Goal: Information Seeking & Learning: Learn about a topic

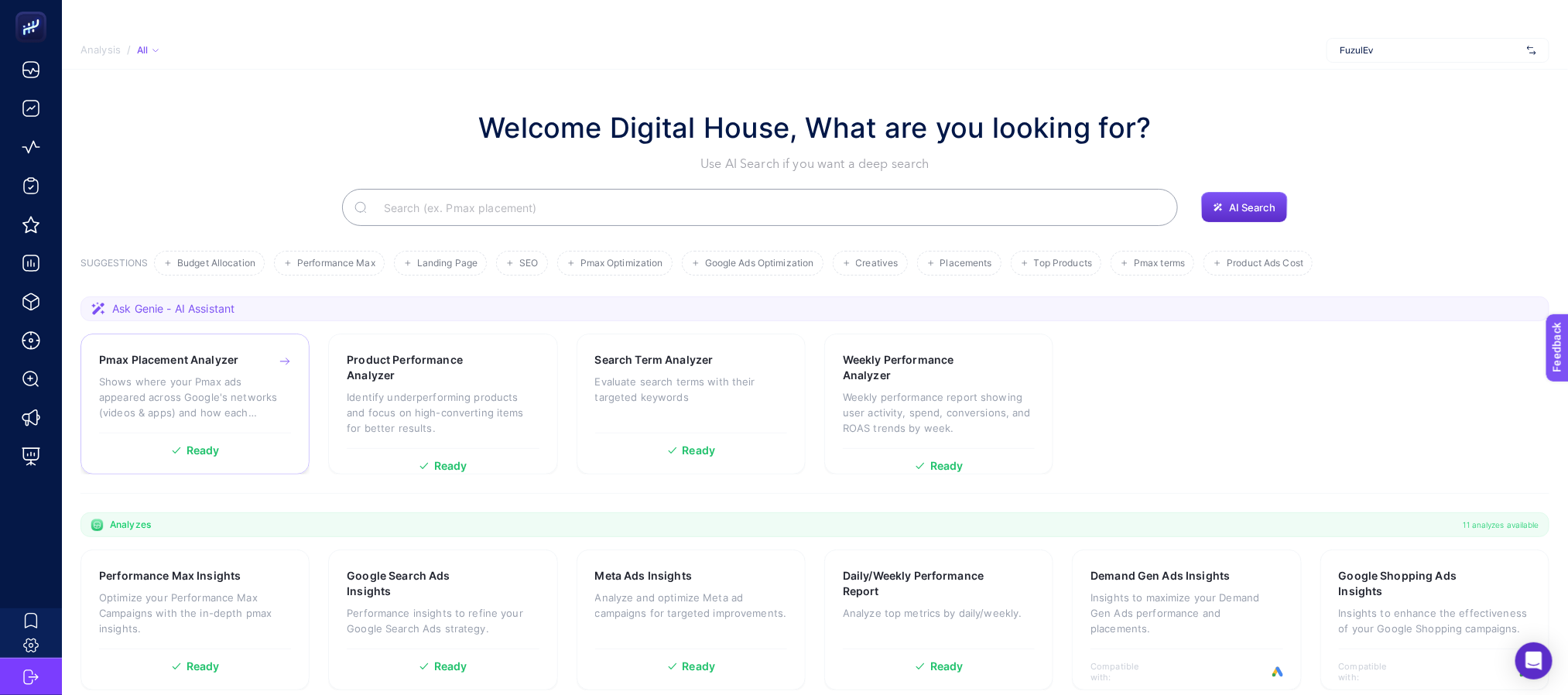
click at [226, 391] on p "Shows where your Pmax ads appeared across Google's networks (videos & apps) and…" at bounding box center [195, 397] width 192 height 46
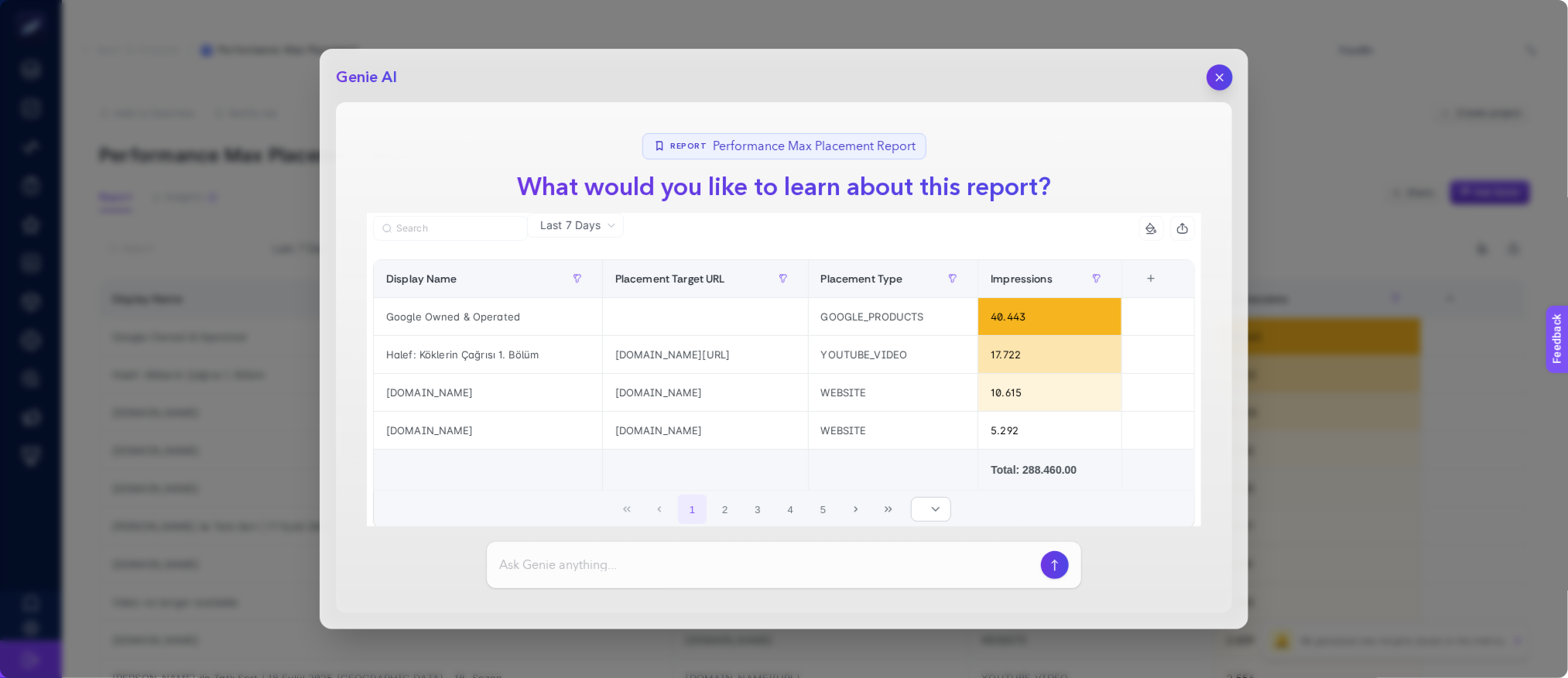
click at [1219, 84] on button "button" at bounding box center [1219, 77] width 26 height 26
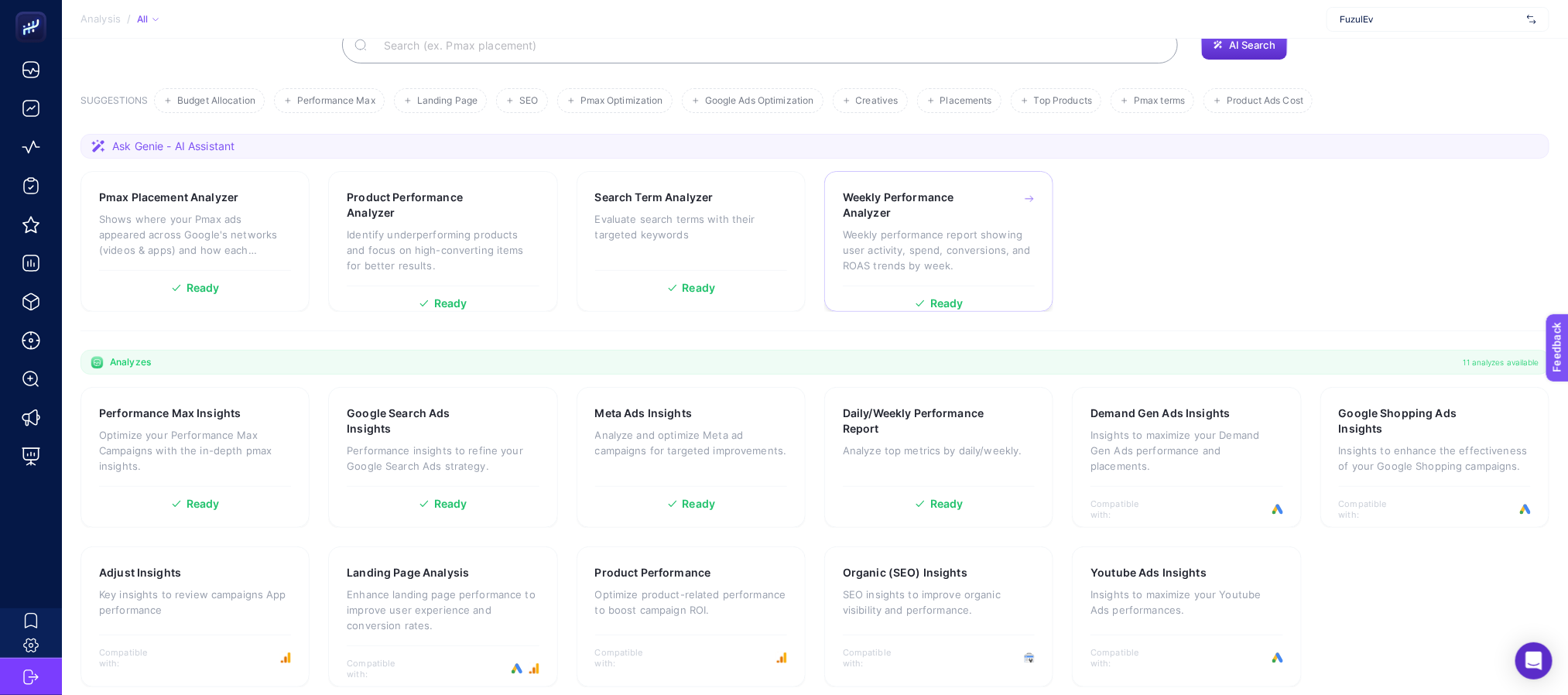
scroll to position [173, 0]
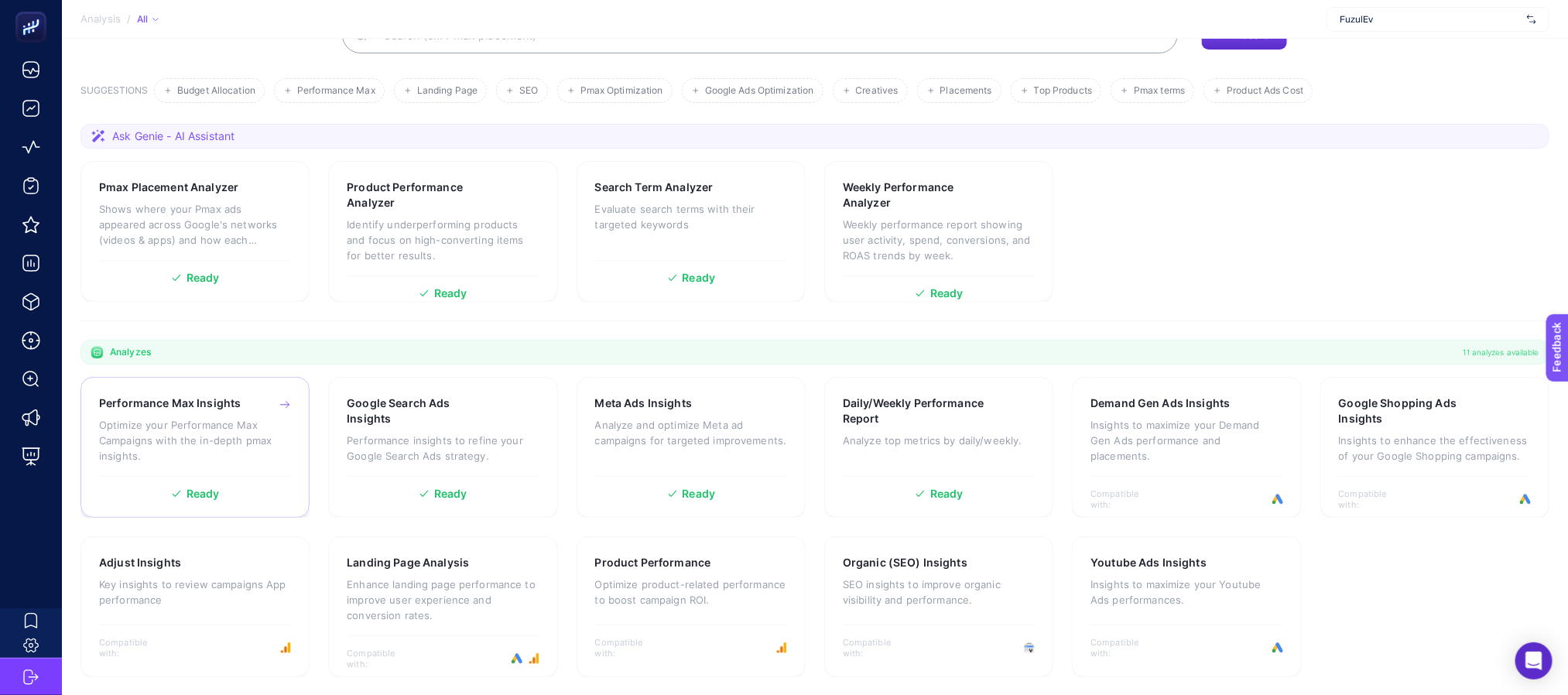
click at [207, 418] on p "Optimize your Performance Max Campaigns with the in-depth pmax insights." at bounding box center [195, 440] width 192 height 46
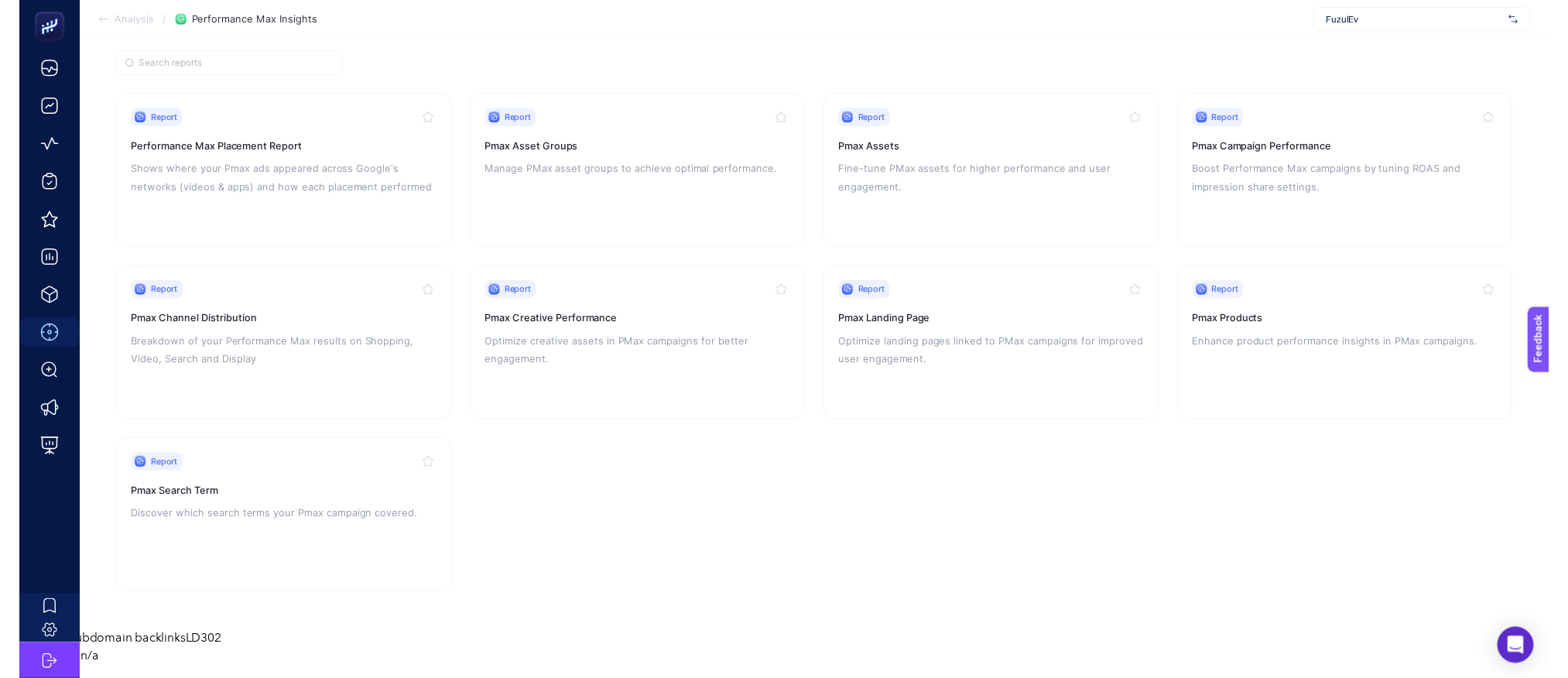
scroll to position [112, 0]
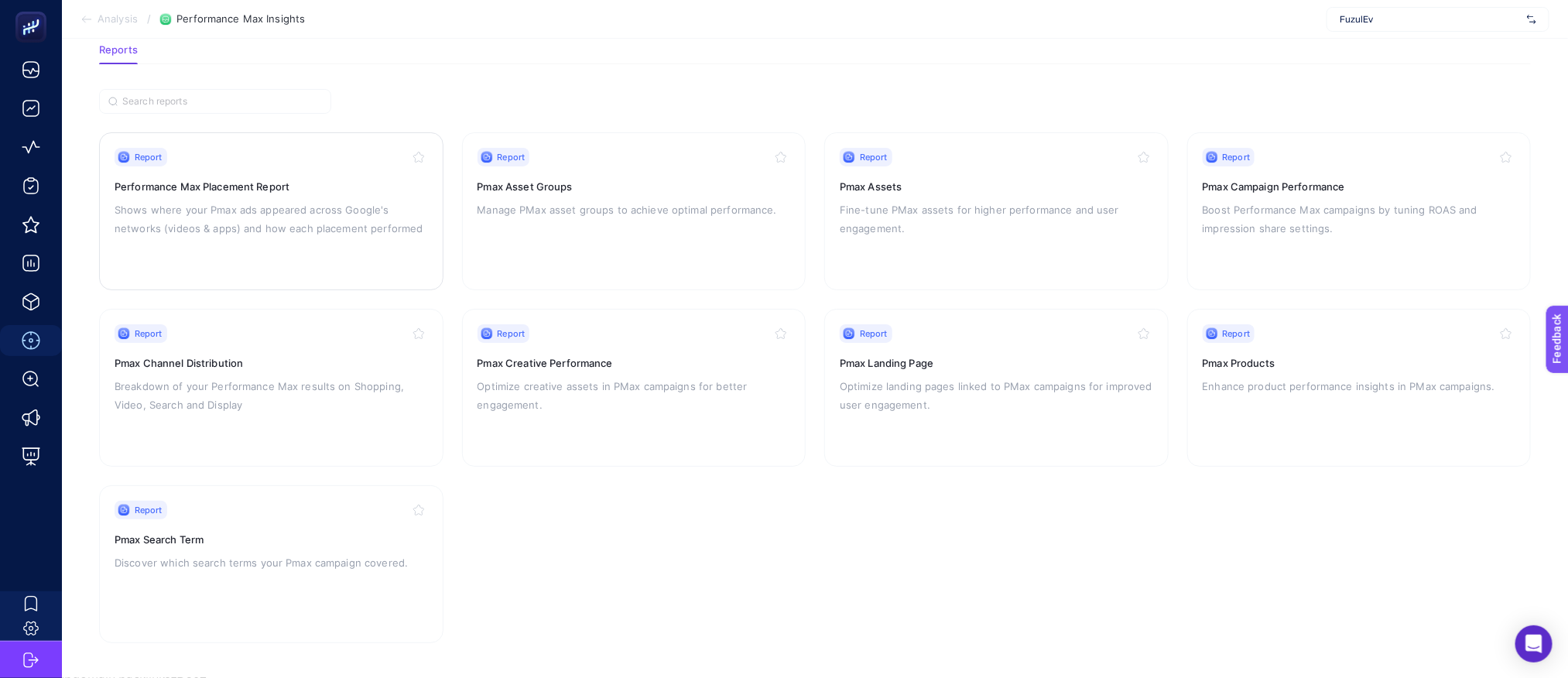
click at [369, 244] on div "Report Performance Max Placement Report Shows where your Pmax ads appeared acro…" at bounding box center [271, 211] width 314 height 126
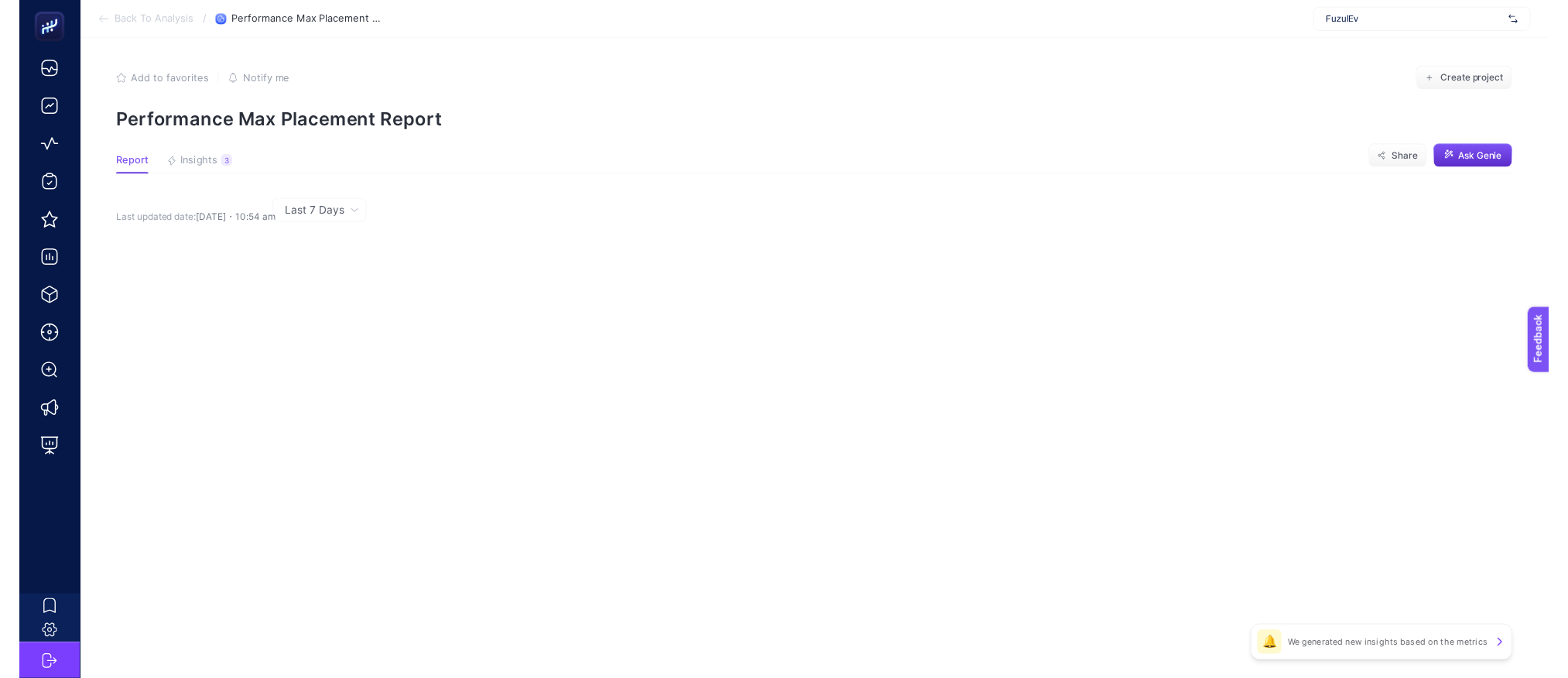
scroll to position [112, 0]
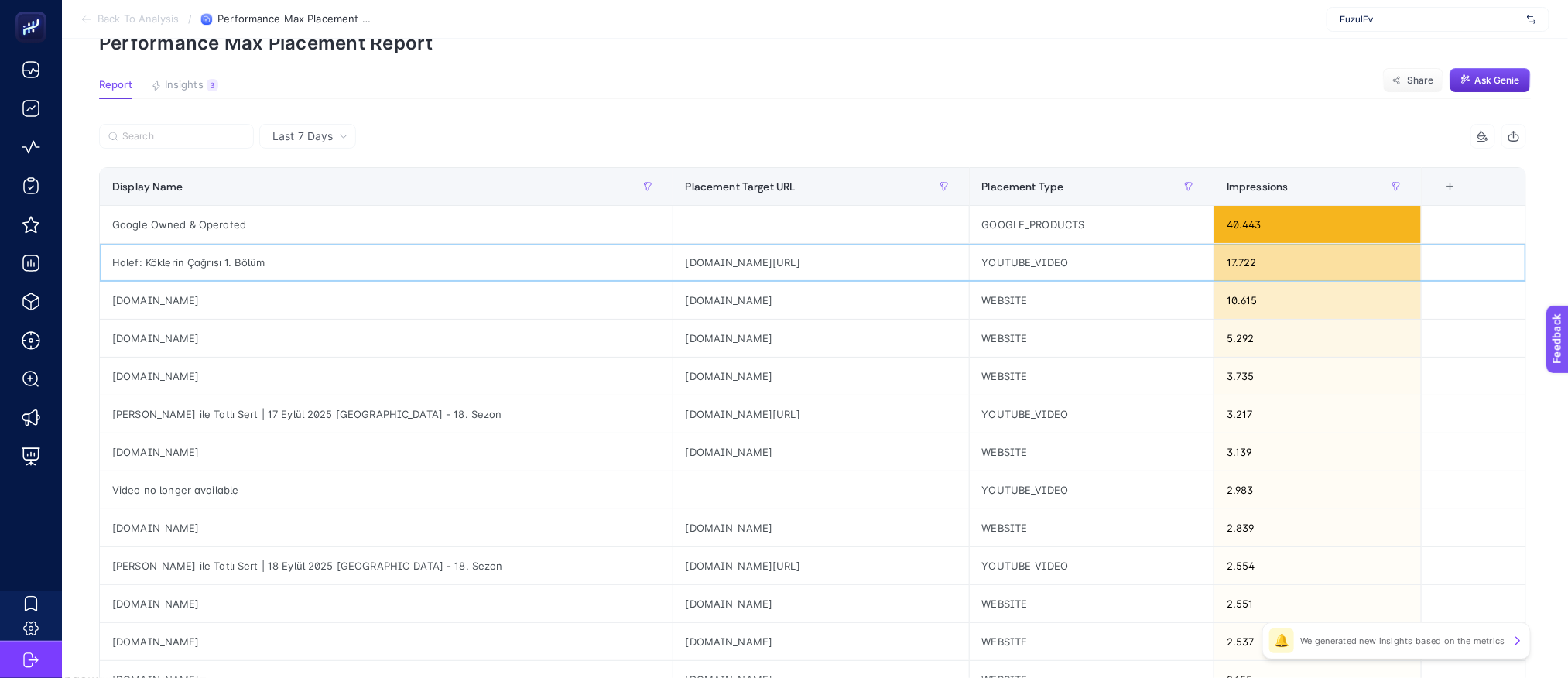
click at [230, 268] on div "Halef: Köklerin Çağrısı 1. Bölüm" at bounding box center [386, 262] width 573 height 37
click at [230, 261] on div "Halef: Köklerin Çağrısı 1. Bölüm" at bounding box center [386, 262] width 573 height 37
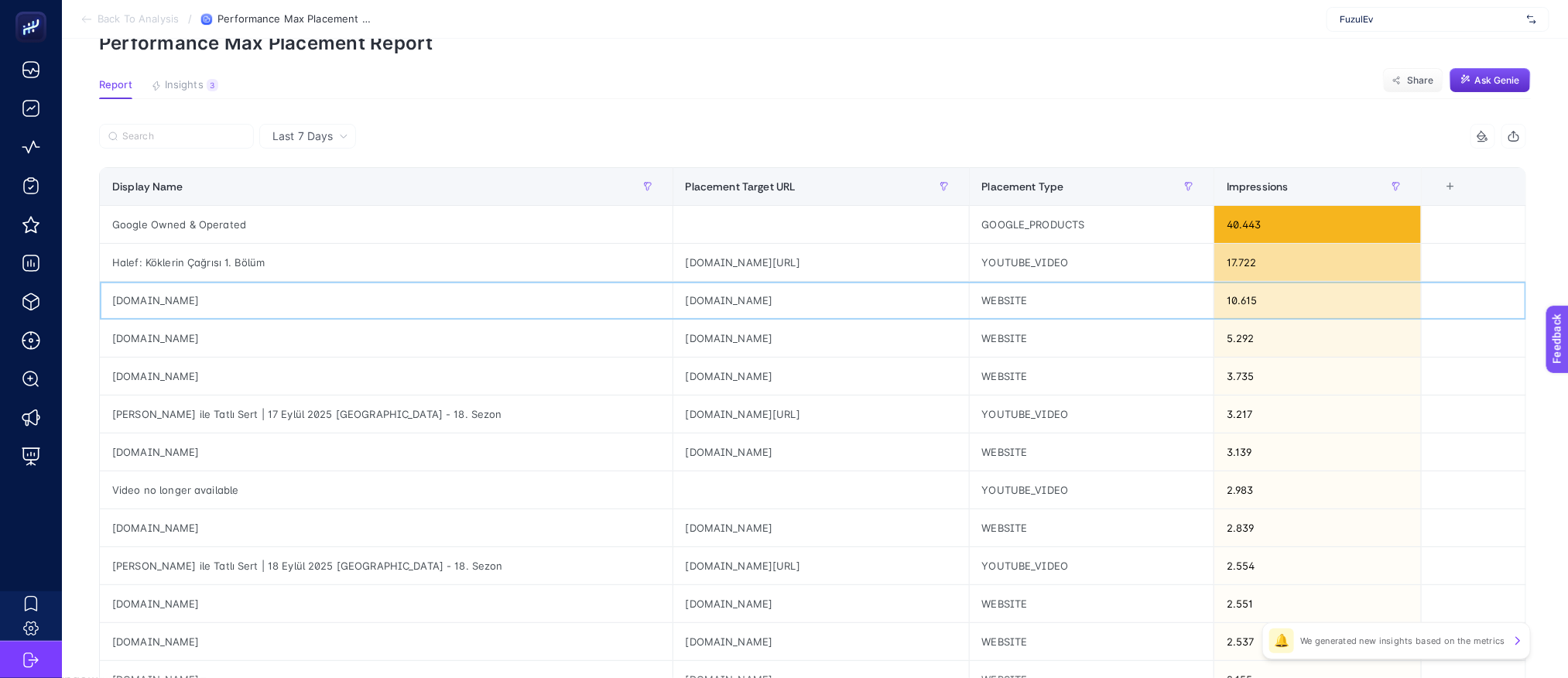
click at [228, 313] on div "[DOMAIN_NAME]" at bounding box center [386, 299] width 573 height 37
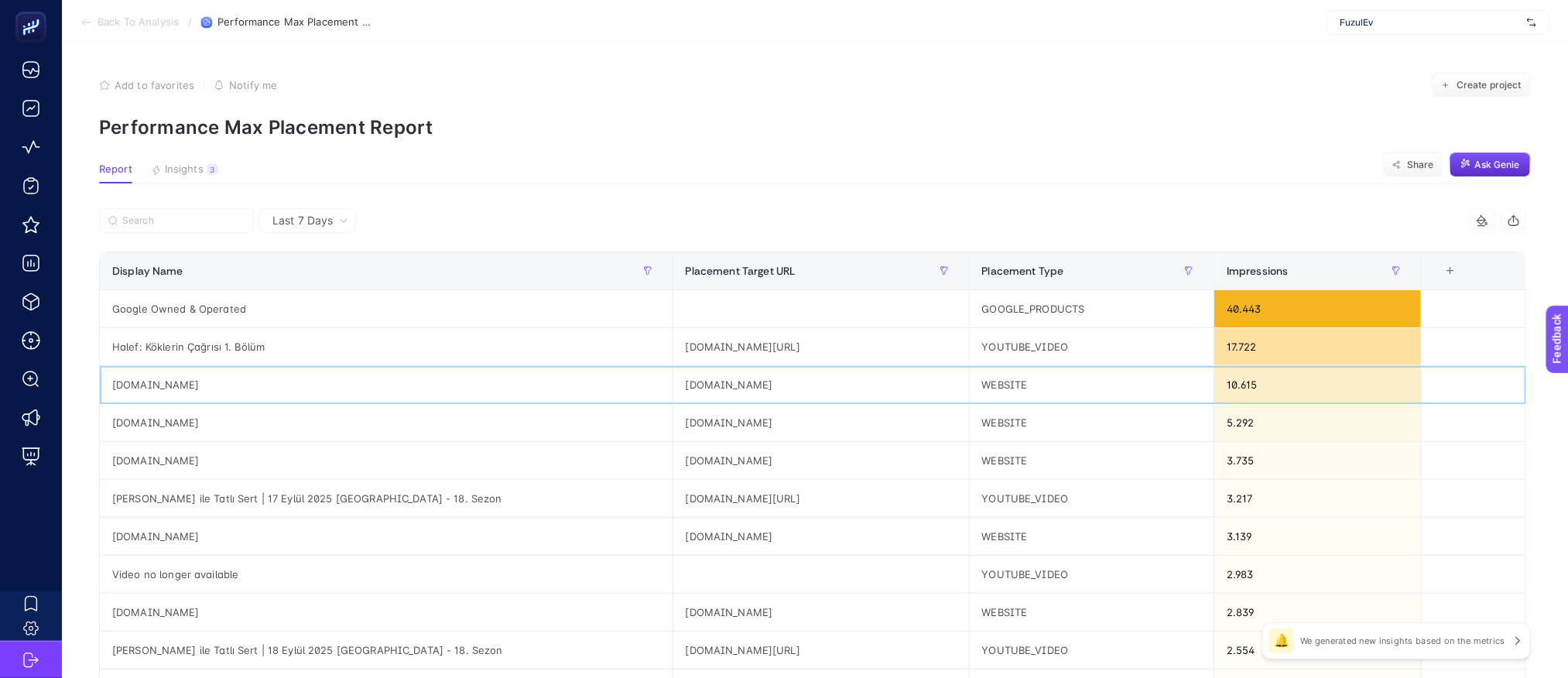
scroll to position [0, 0]
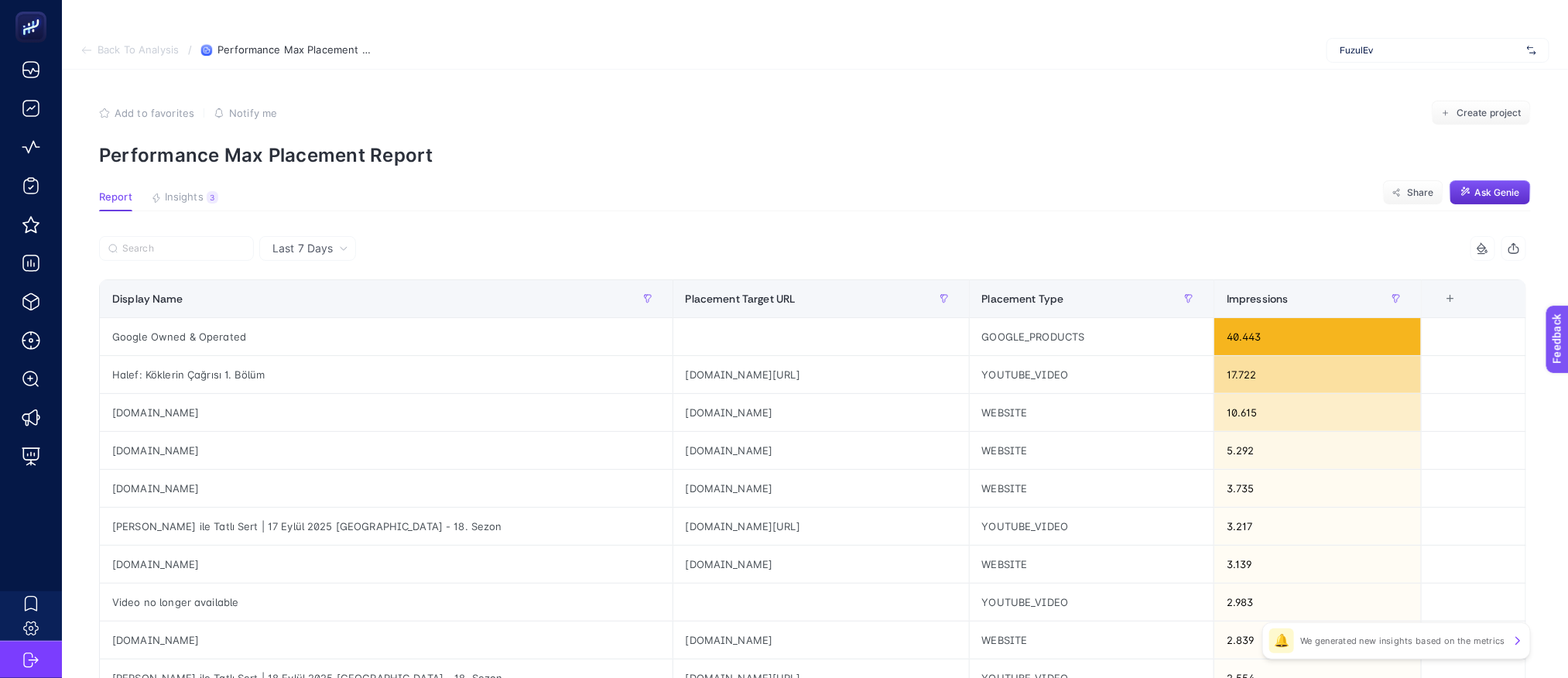
click at [1465, 302] on div "+" at bounding box center [1449, 299] width 29 height 13
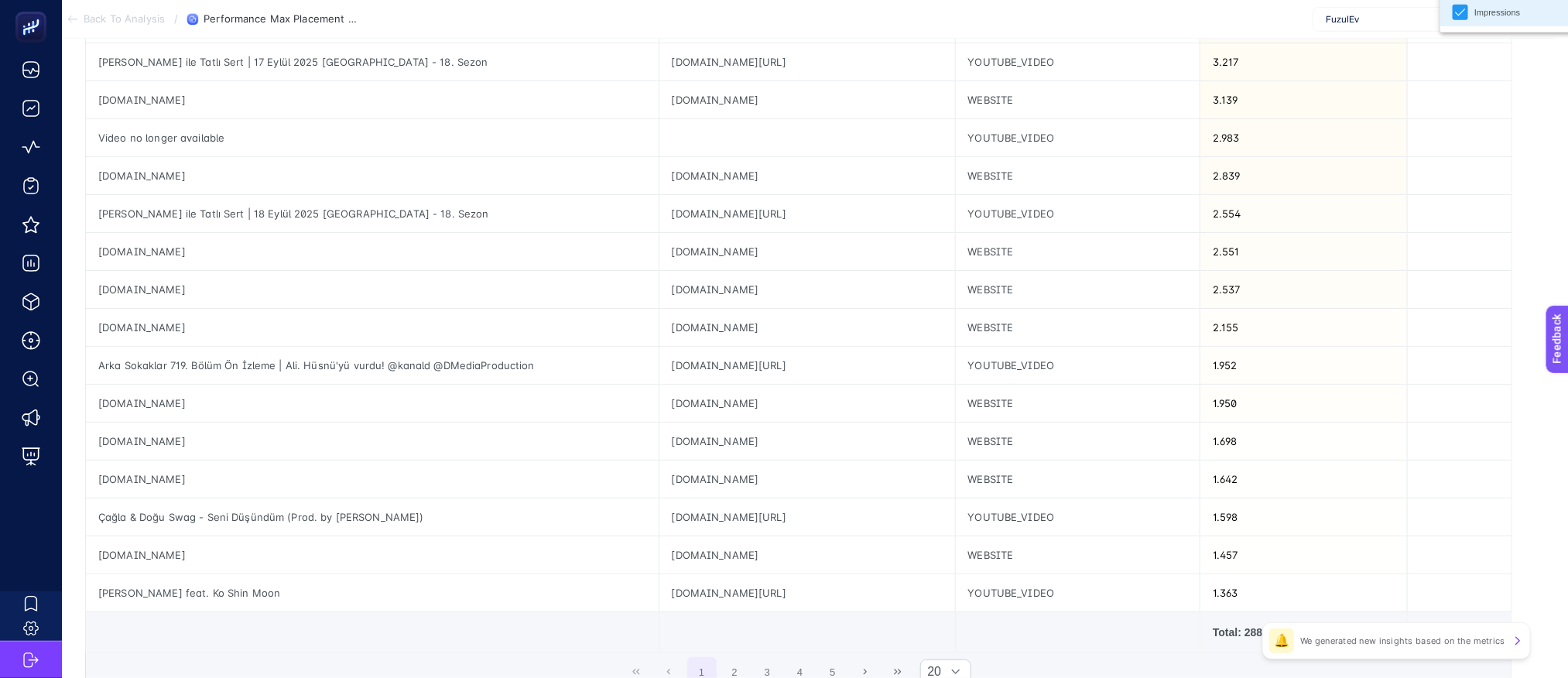
scroll to position [370, 14]
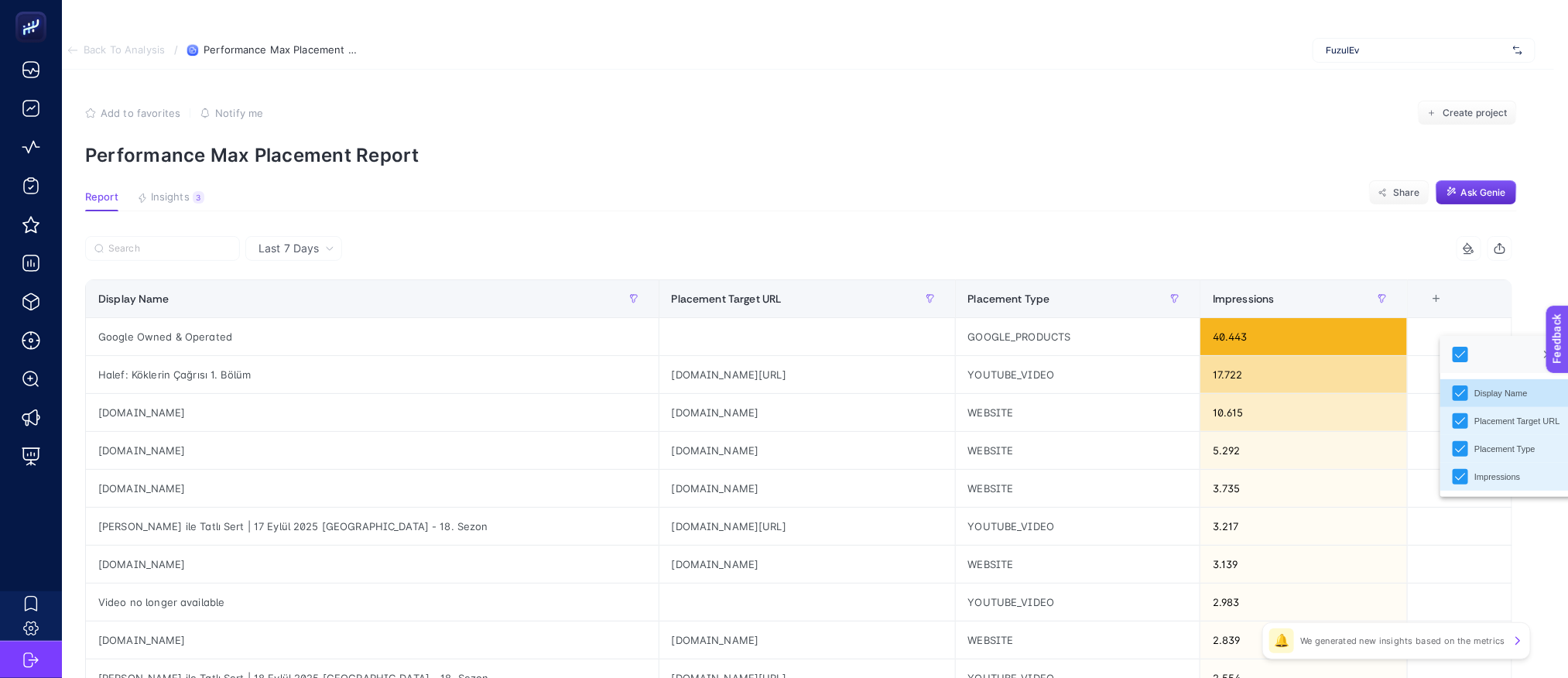
click at [809, 156] on p "Performance Max Placement Report" at bounding box center [801, 155] width 1432 height 23
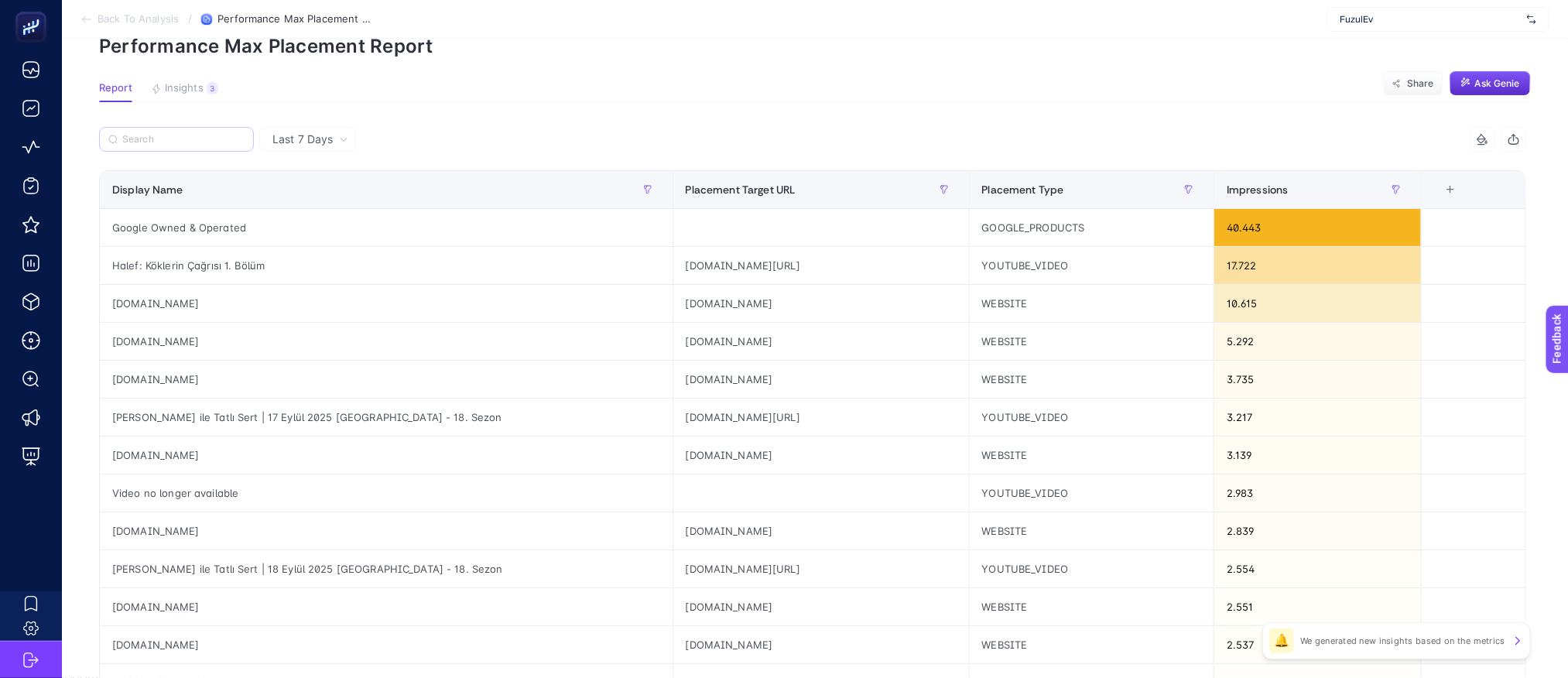
scroll to position [0, 13]
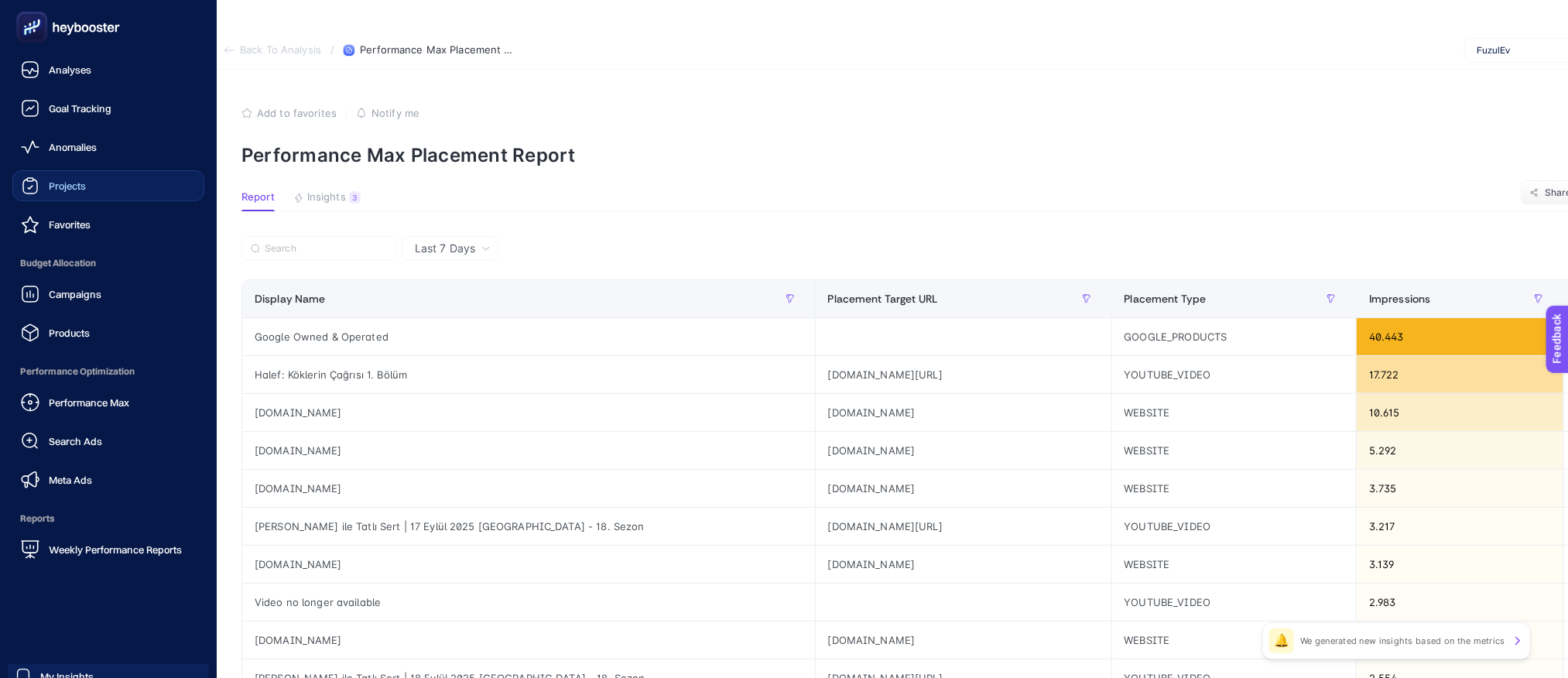
click at [70, 191] on span "Projects" at bounding box center [67, 185] width 37 height 13
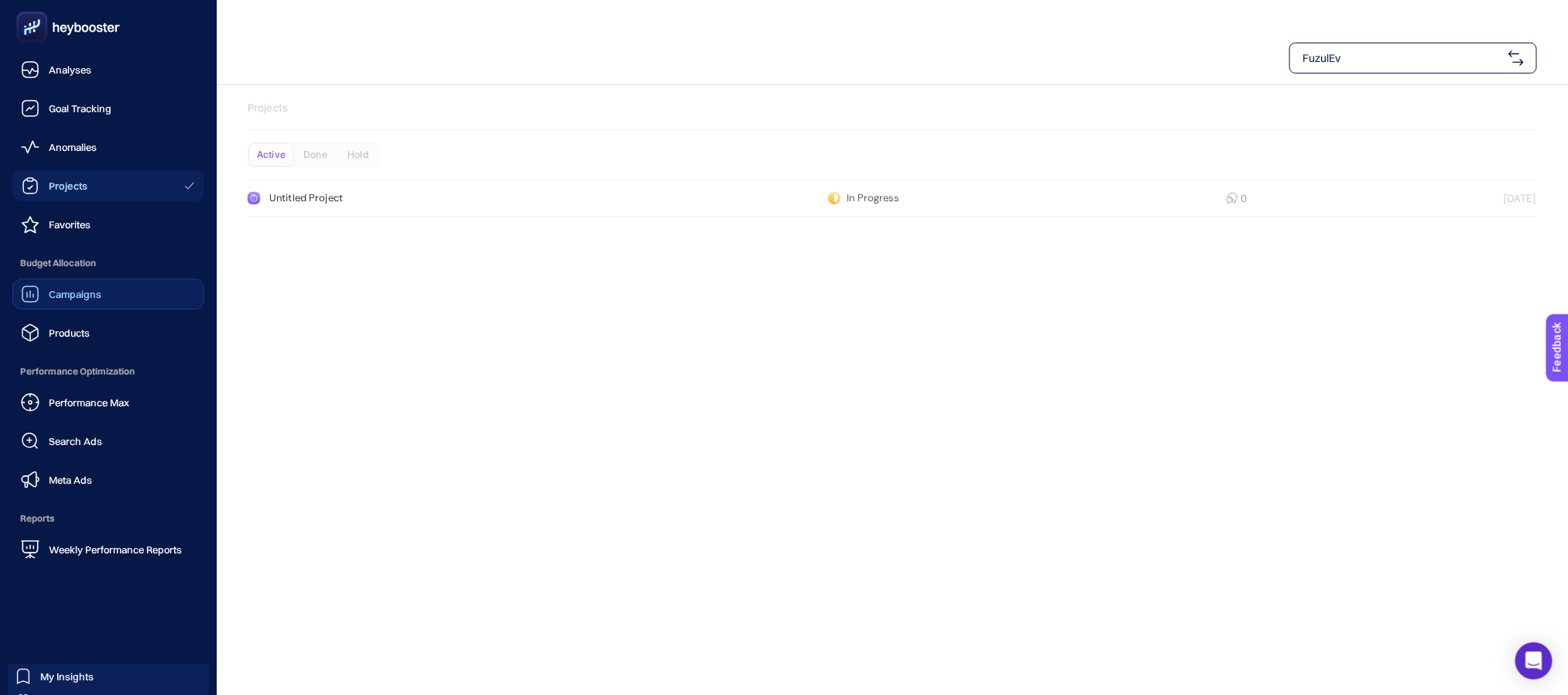
click at [61, 292] on span "Campaigns" at bounding box center [75, 294] width 53 height 13
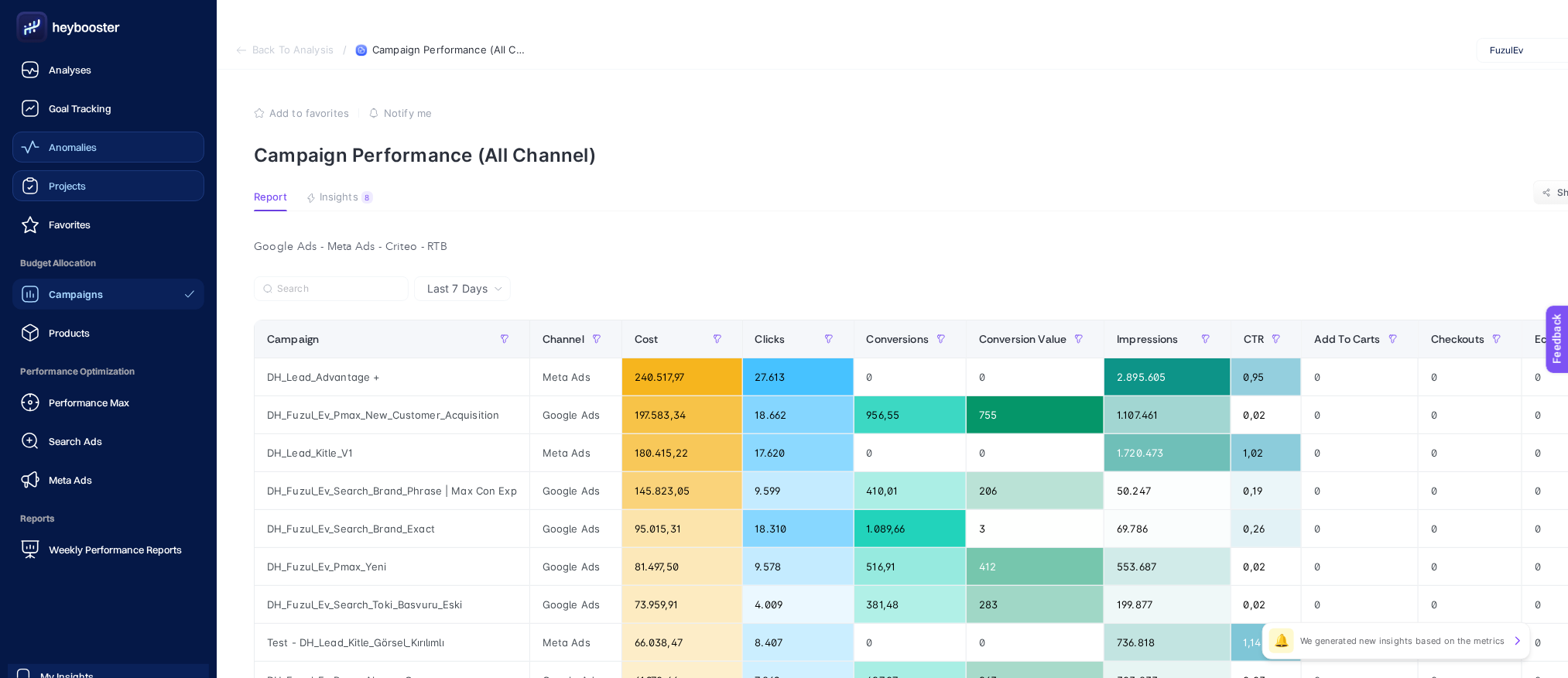
click at [82, 147] on span "Anomalies" at bounding box center [72, 147] width 48 height 13
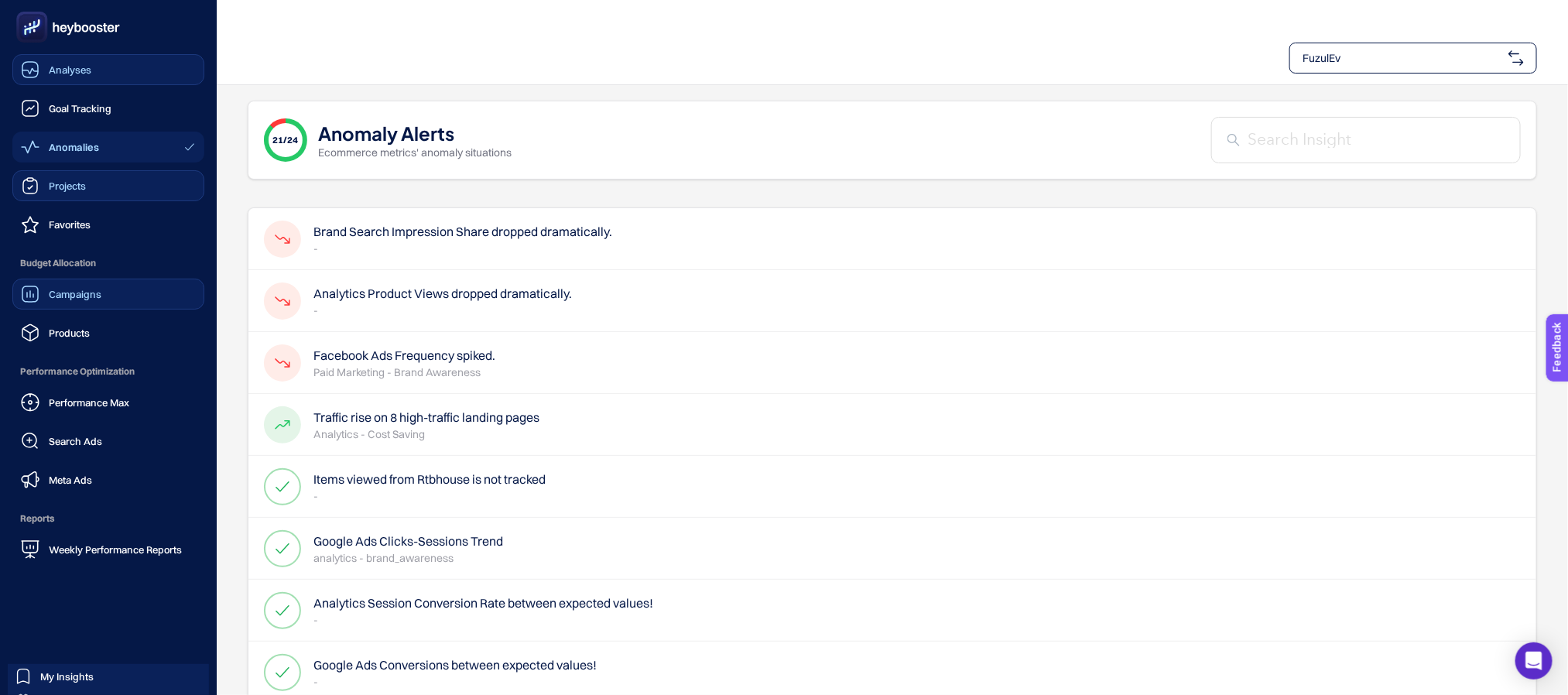
click at [64, 71] on span "Analyses" at bounding box center [70, 70] width 42 height 13
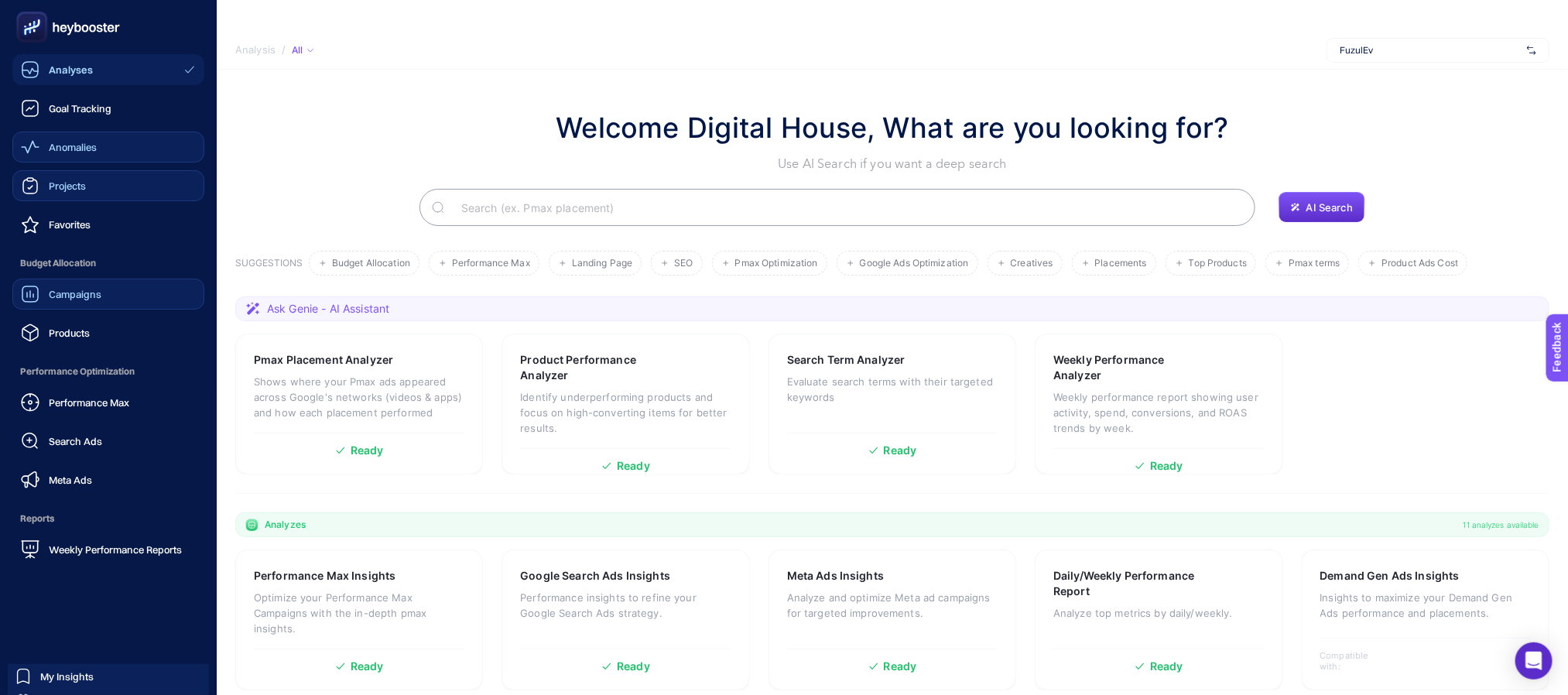
scroll to position [173, 0]
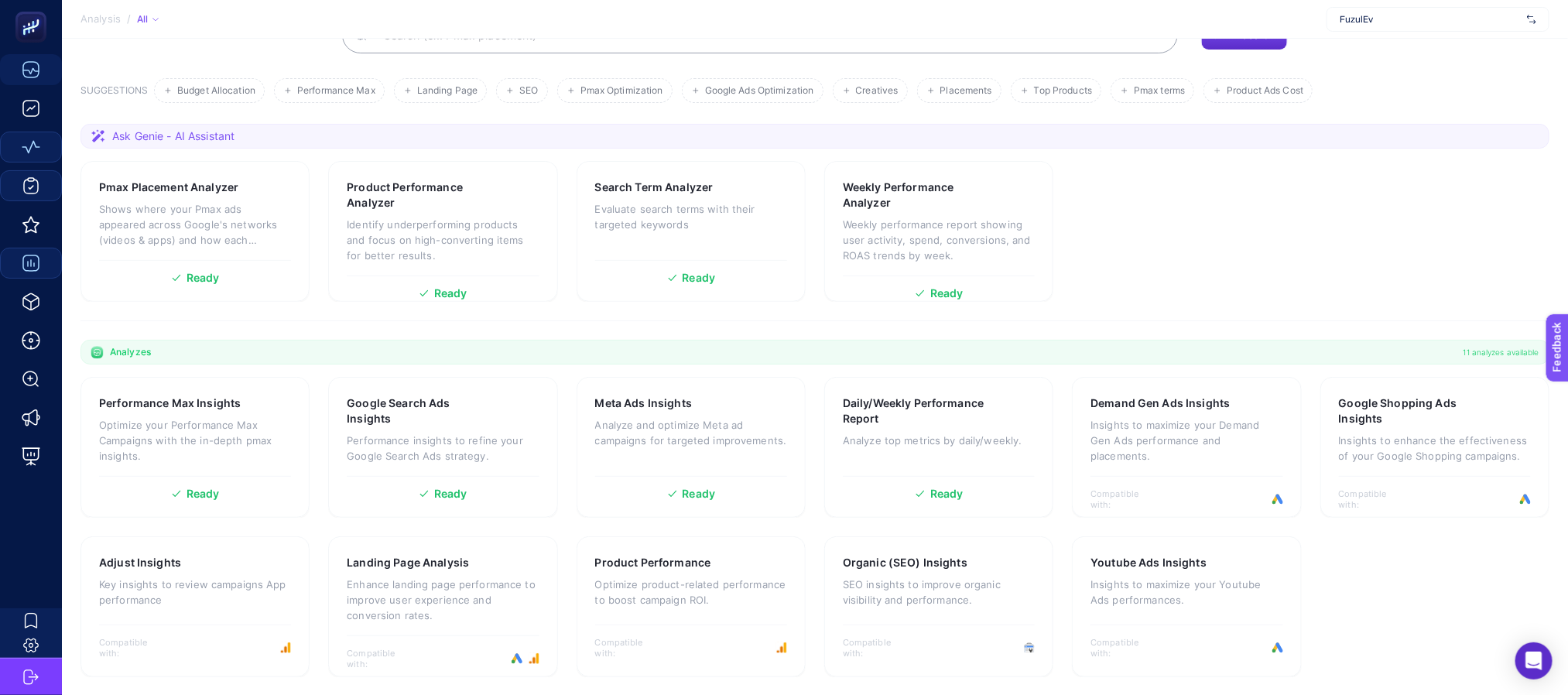
click at [1394, 613] on section "Performance Max Insights Optimize your Performance Max Campaigns with the in-de…" at bounding box center [814, 527] width 1469 height 300
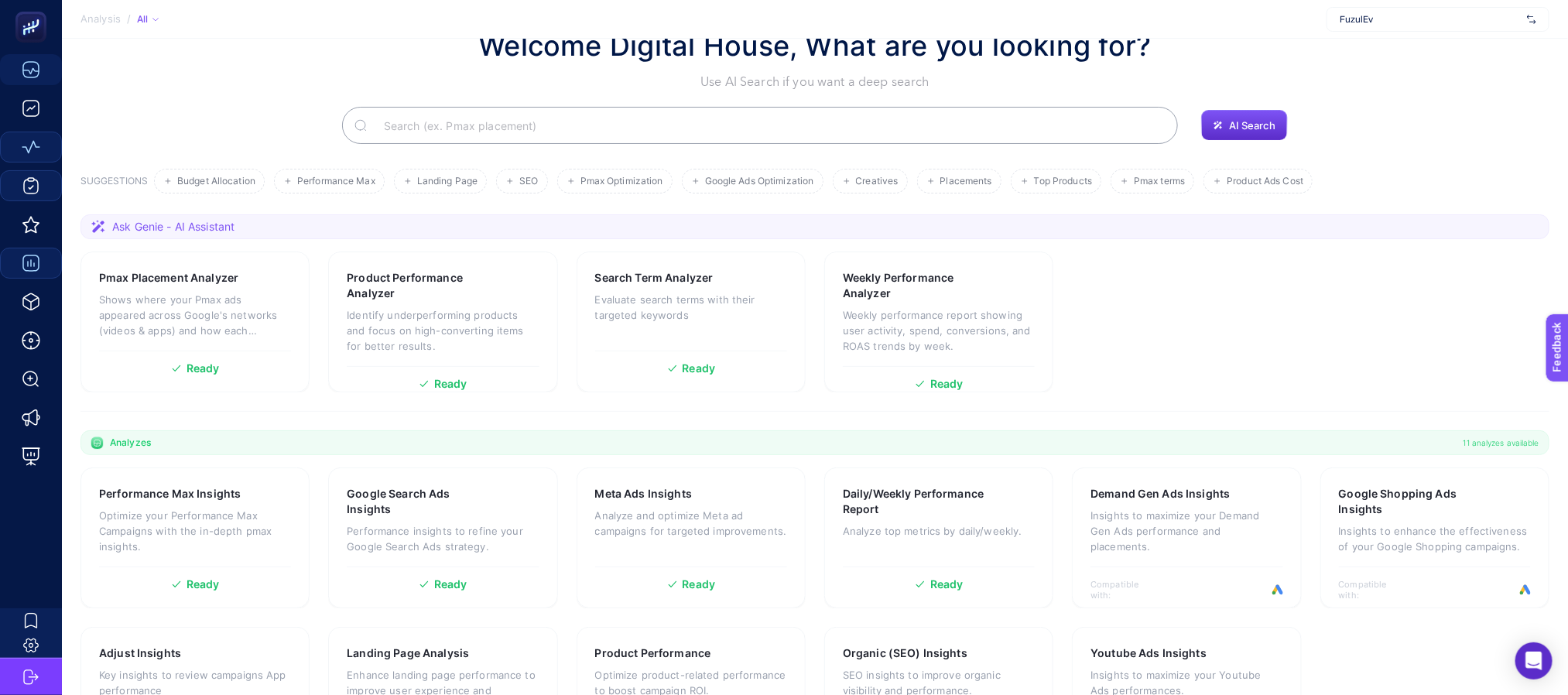
scroll to position [0, 0]
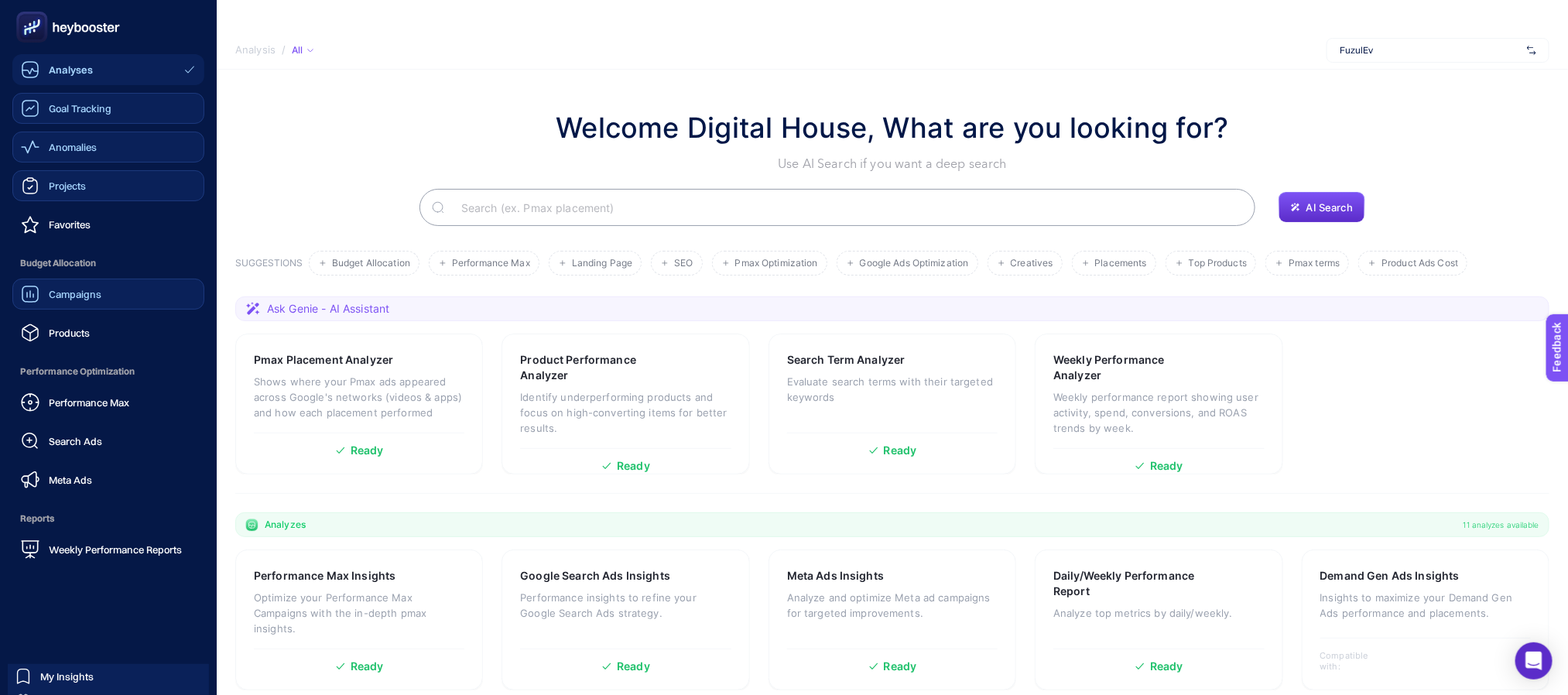
click at [86, 109] on span "Goal Tracking" at bounding box center [80, 108] width 63 height 13
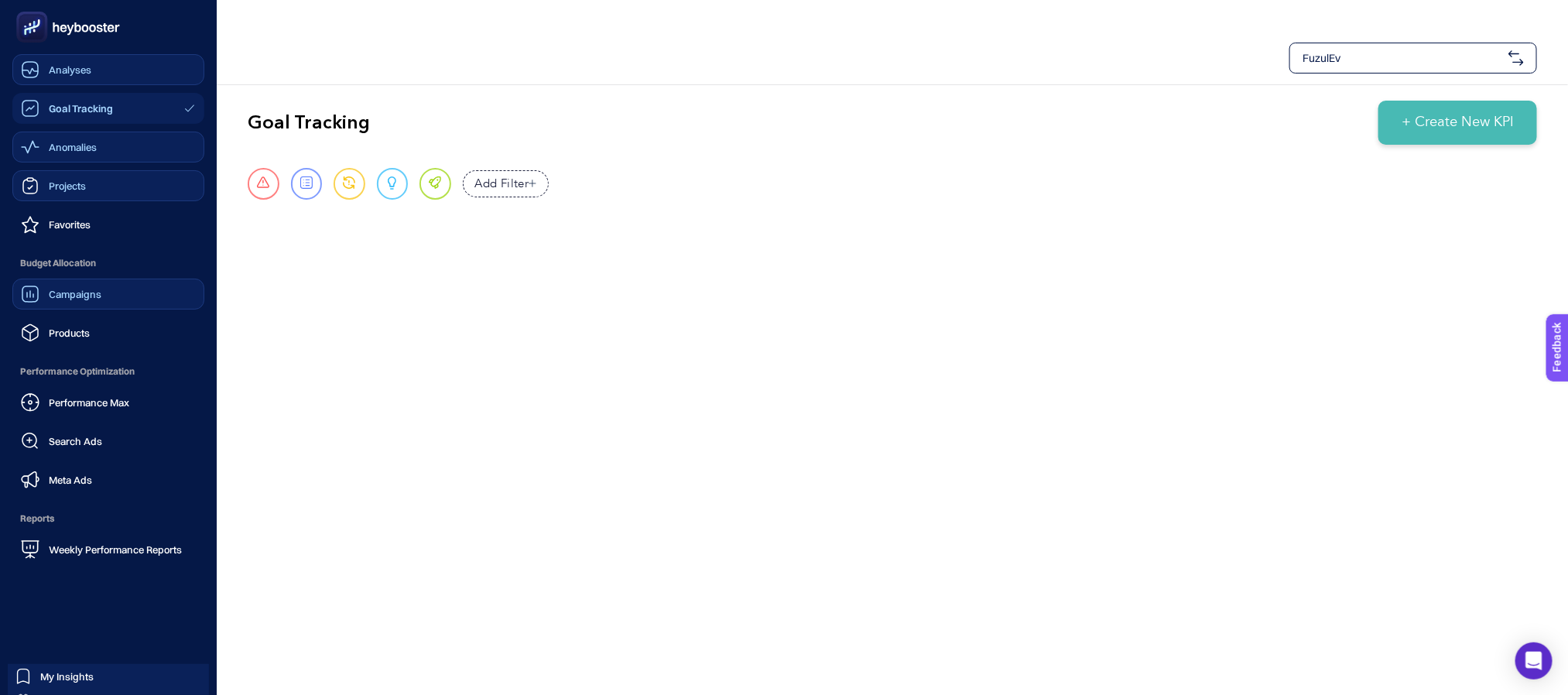
click at [77, 68] on span "Analyses" at bounding box center [70, 70] width 42 height 13
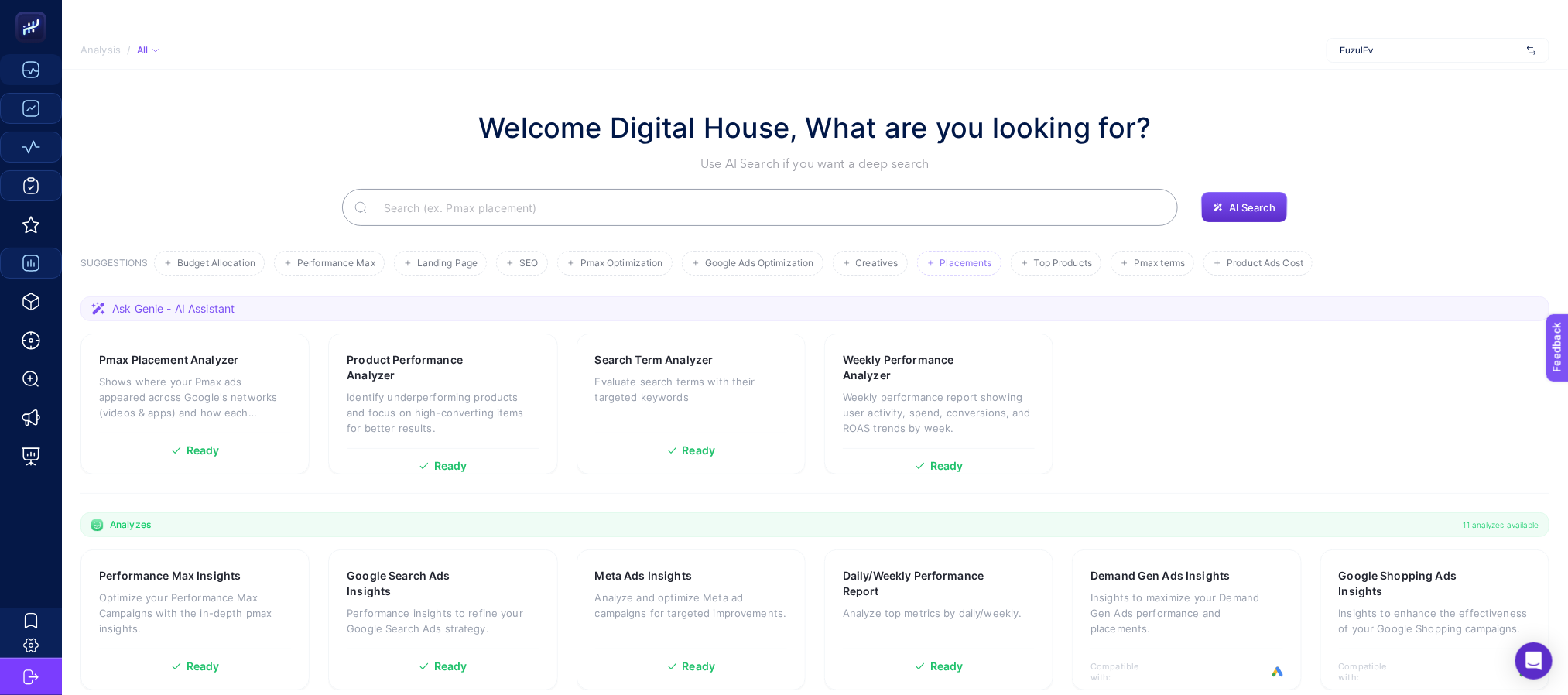
click at [971, 256] on li "Placements" at bounding box center [959, 263] width 84 height 25
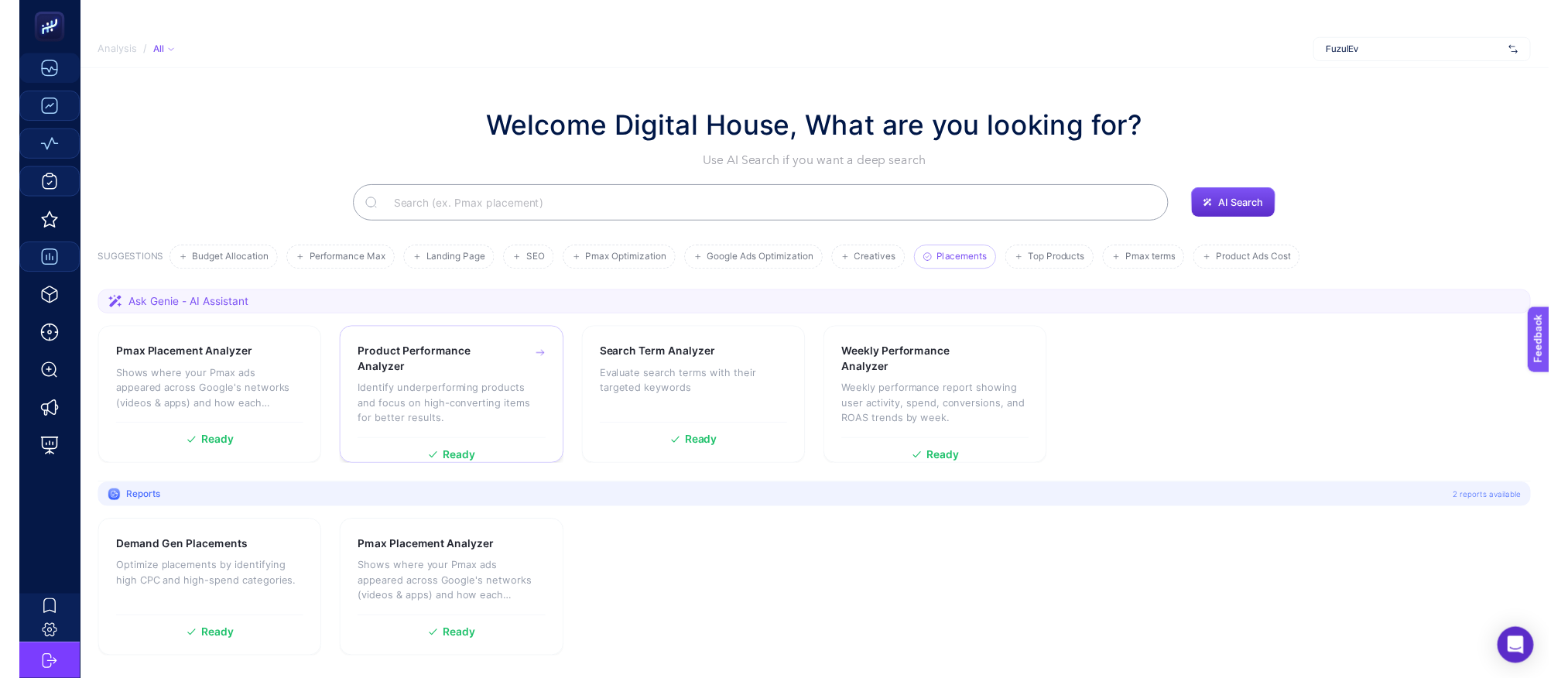
scroll to position [31, 0]
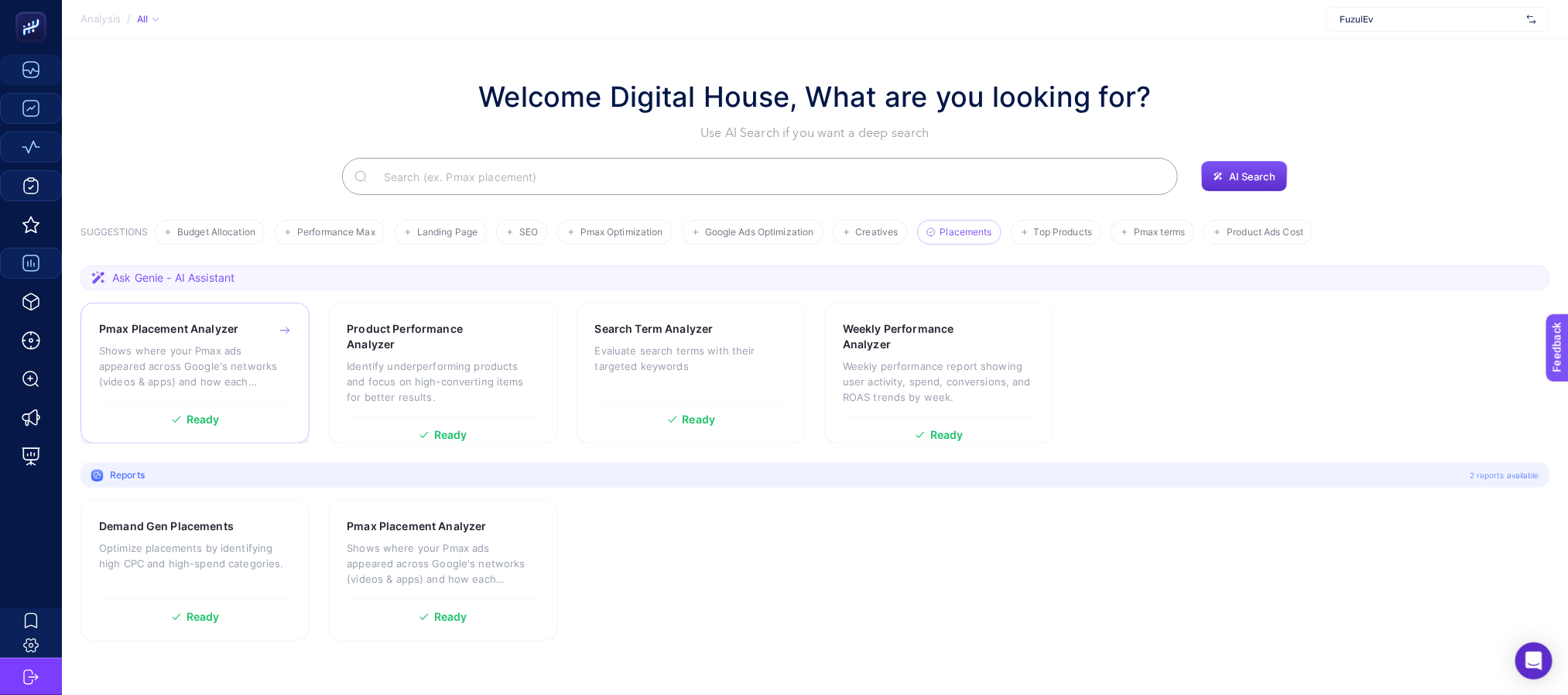
click at [167, 347] on p "Shows where your Pmax ads appeared across Google's networks (videos & apps) and…" at bounding box center [195, 366] width 192 height 46
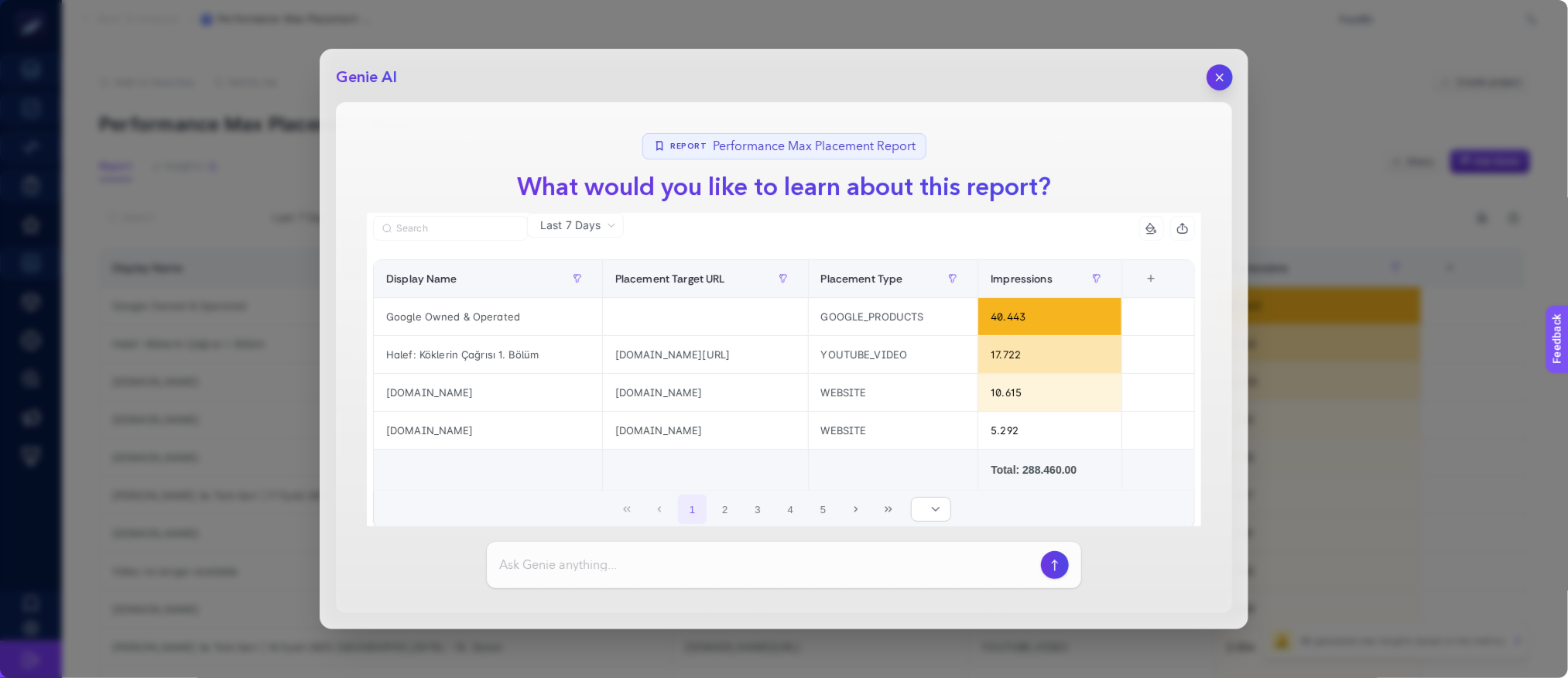
click at [1217, 81] on icon "button" at bounding box center [1220, 78] width 13 height 13
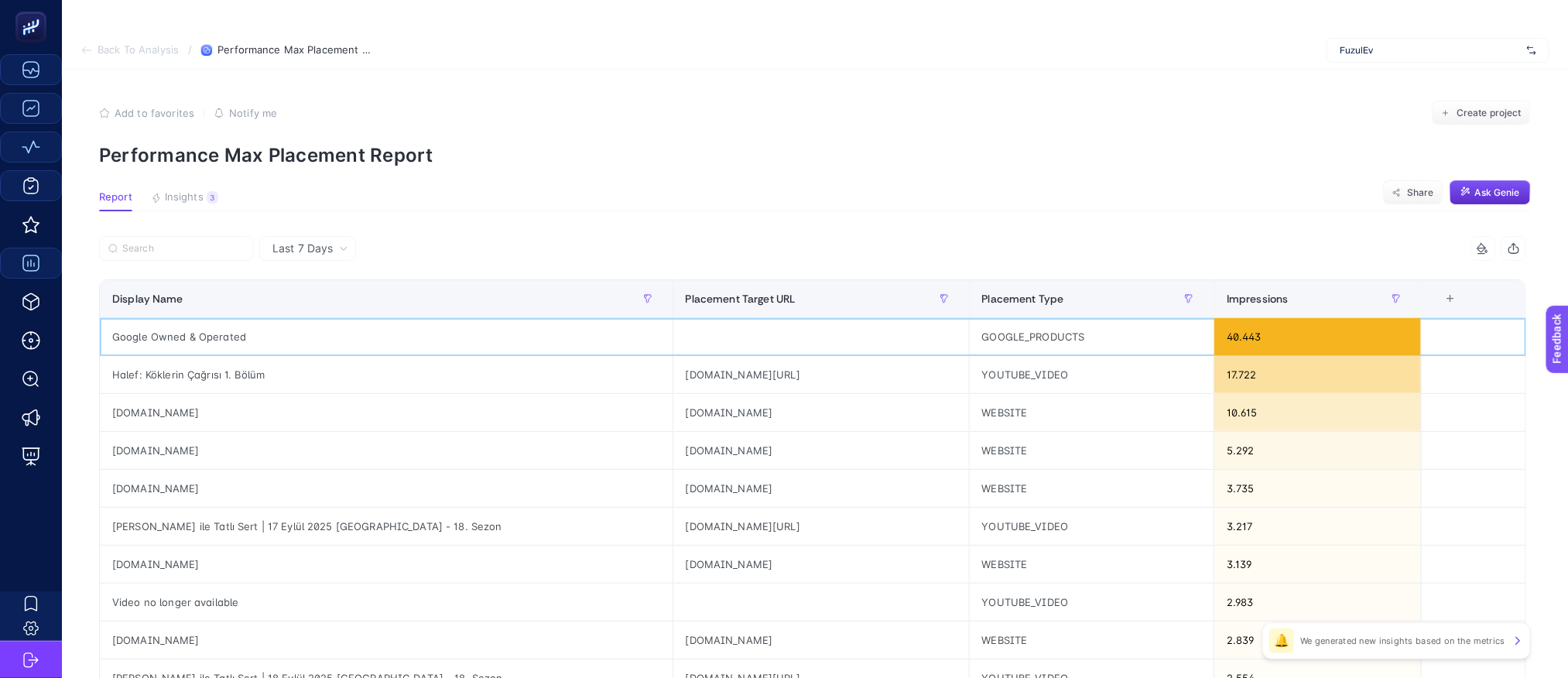
click at [200, 335] on div "Google Owned & Operated" at bounding box center [386, 336] width 573 height 37
click at [1240, 167] on article "Add to favorites false Notify me Create project Performance Max Placement Repor…" at bounding box center [815, 674] width 1506 height 1209
click at [302, 244] on span "Last 7 Days" at bounding box center [303, 248] width 61 height 16
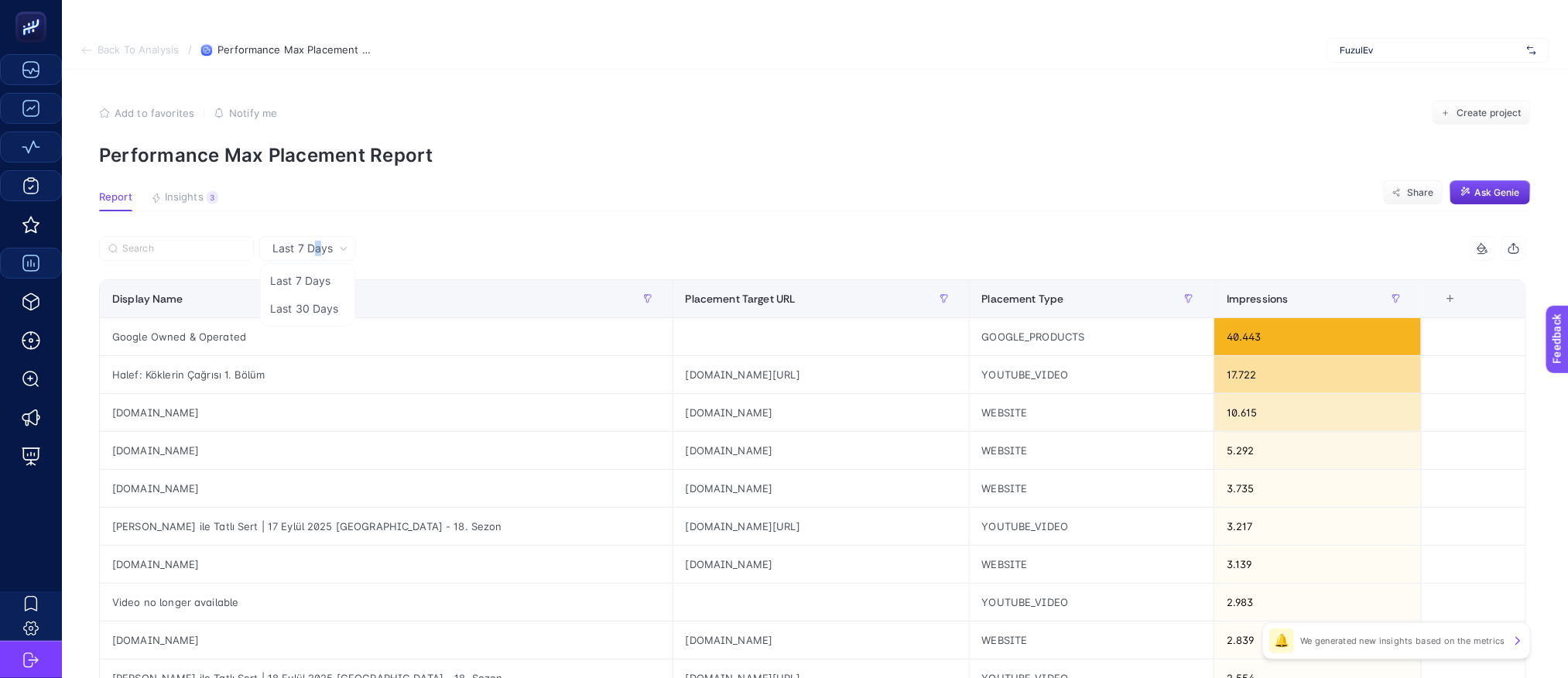
click at [319, 247] on span "Last 7 Days" at bounding box center [303, 248] width 61 height 16
click at [309, 317] on li "Last 30 Days" at bounding box center [307, 308] width 87 height 27
click at [0, 0] on div "Placement Target URL" at bounding box center [0, 0] width 0 height 0
click at [692, 192] on section "Report Insights 3 We generated new insights based on the metrics Share Ask [PER…" at bounding box center [815, 201] width 1432 height 20
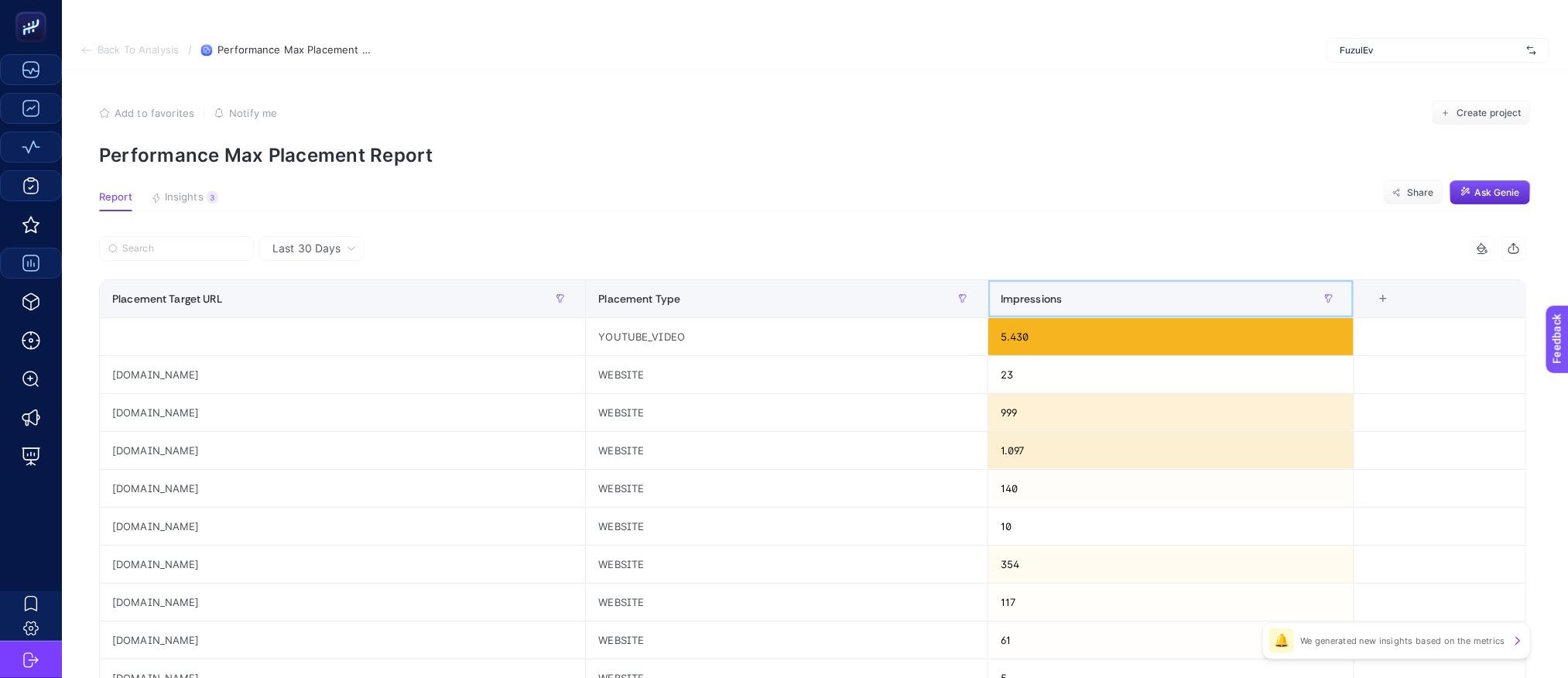
click at [1063, 295] on span "Impressions" at bounding box center [1031, 299] width 62 height 13
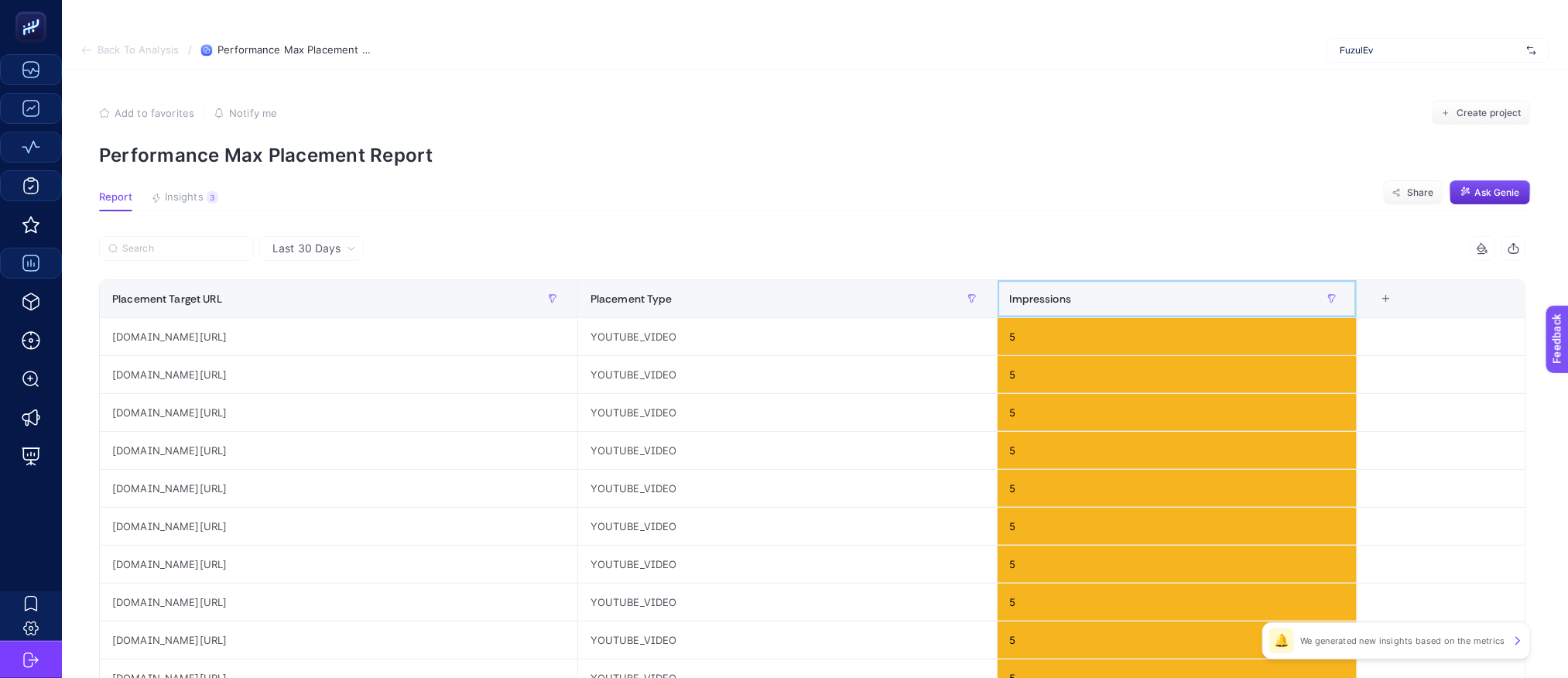
click at [1221, 284] on th "Impressions" at bounding box center [1177, 299] width 360 height 38
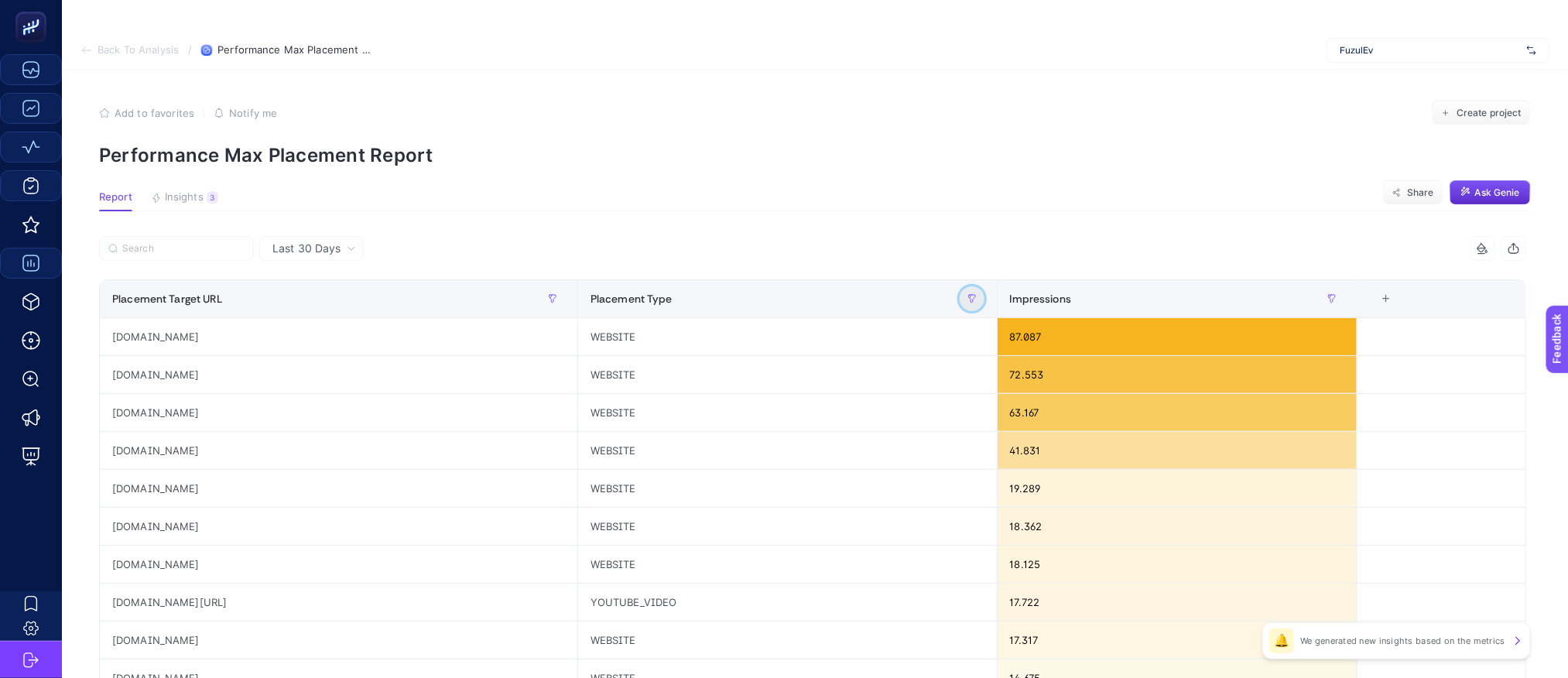
click at [984, 302] on button "button" at bounding box center [972, 299] width 25 height 25
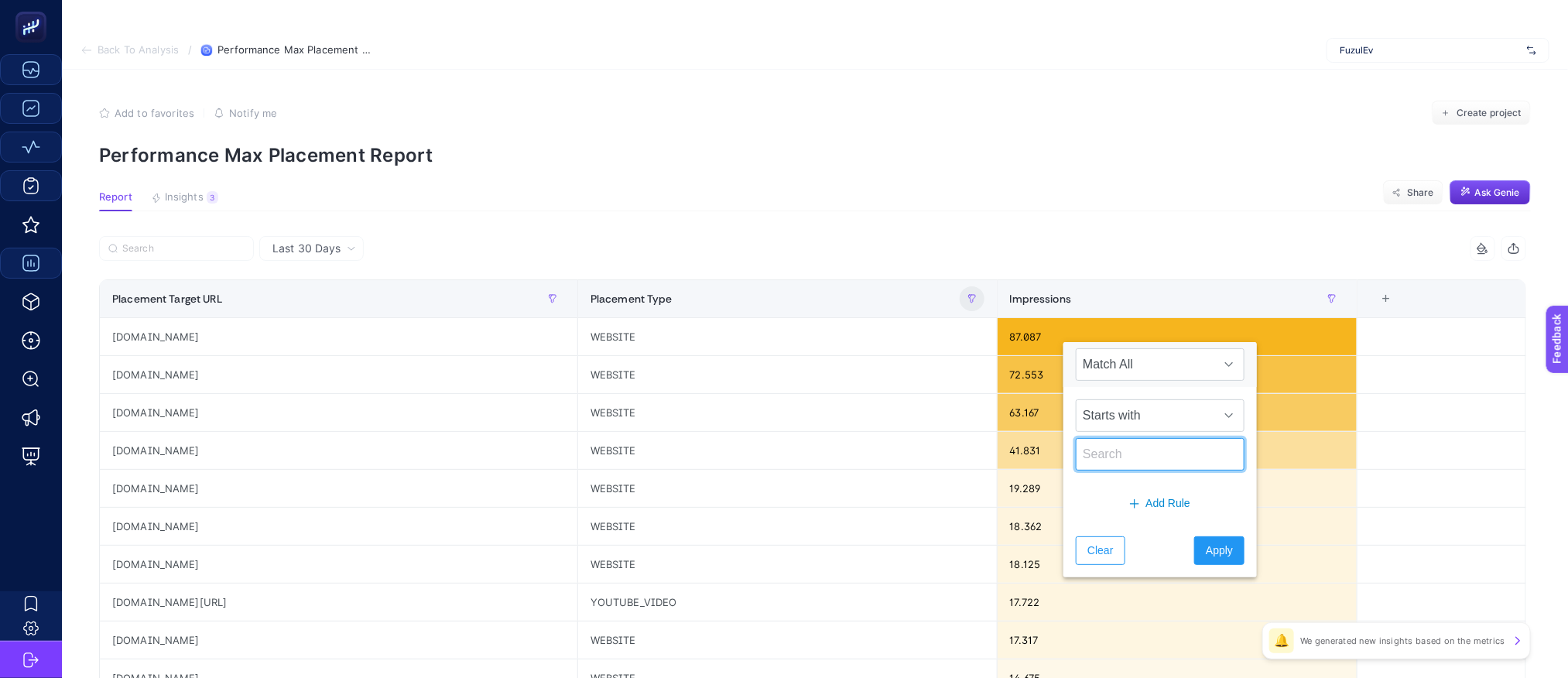
click at [1110, 460] on input "text" at bounding box center [1160, 453] width 169 height 32
click at [729, 192] on section "Report Insights 3 We generated new insights based on the metrics Share Ask [PER…" at bounding box center [815, 201] width 1432 height 20
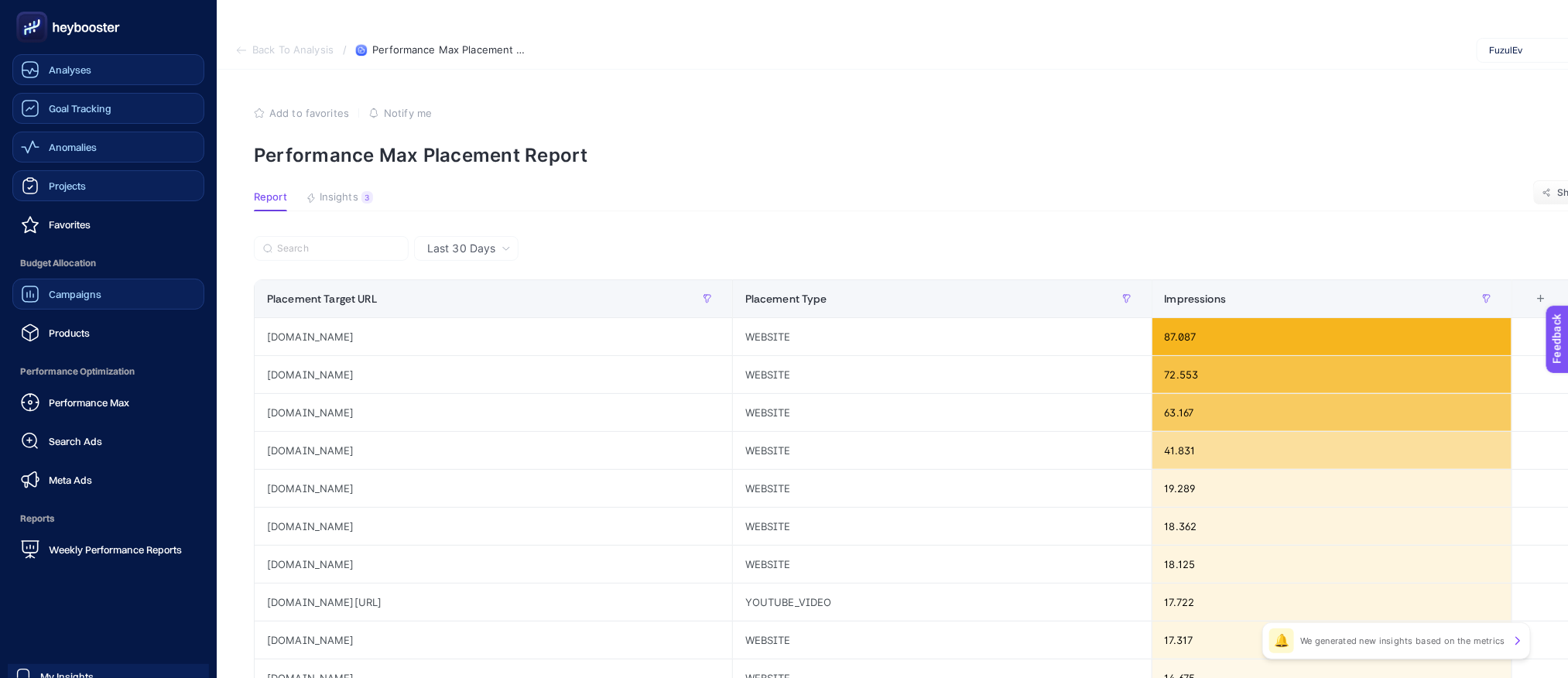
click at [79, 183] on span "Projects" at bounding box center [67, 185] width 37 height 13
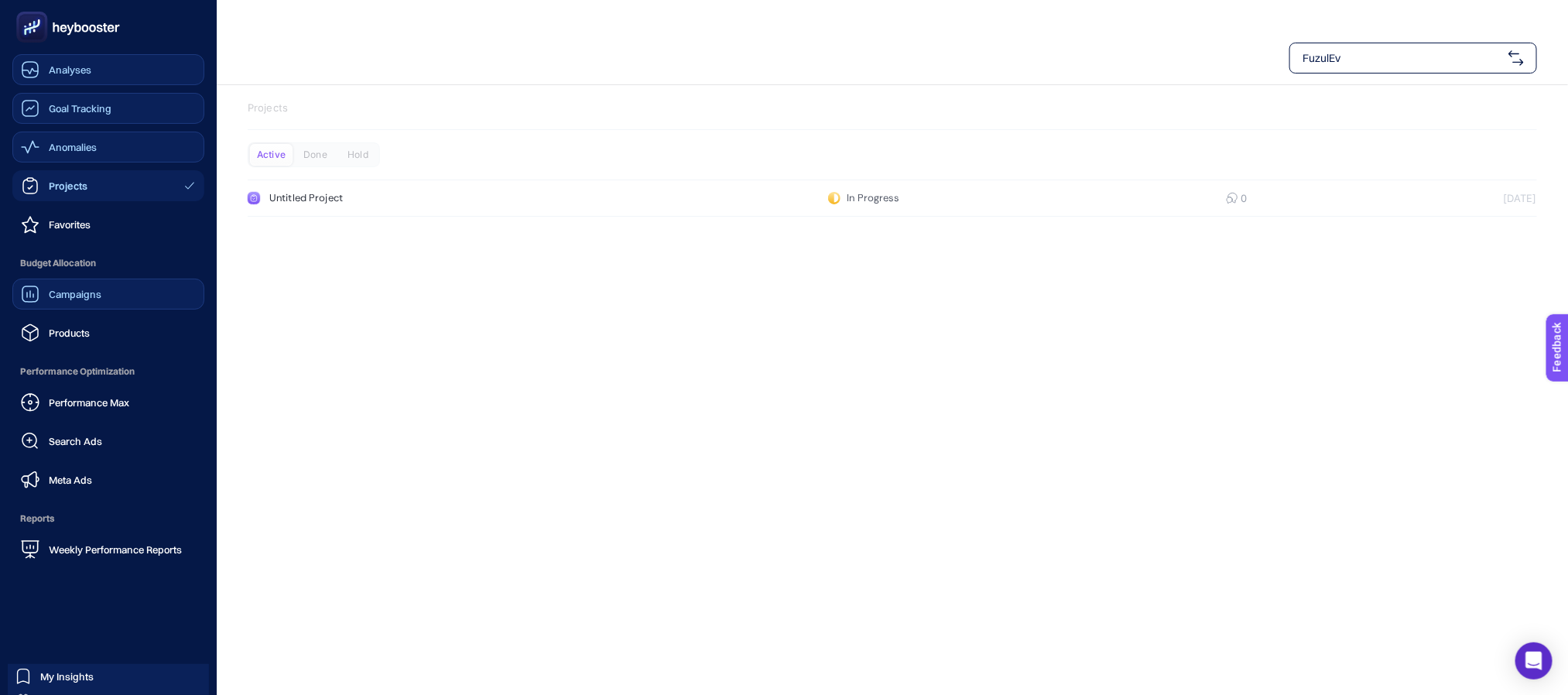
click at [61, 142] on span "Anomalies" at bounding box center [72, 147] width 48 height 13
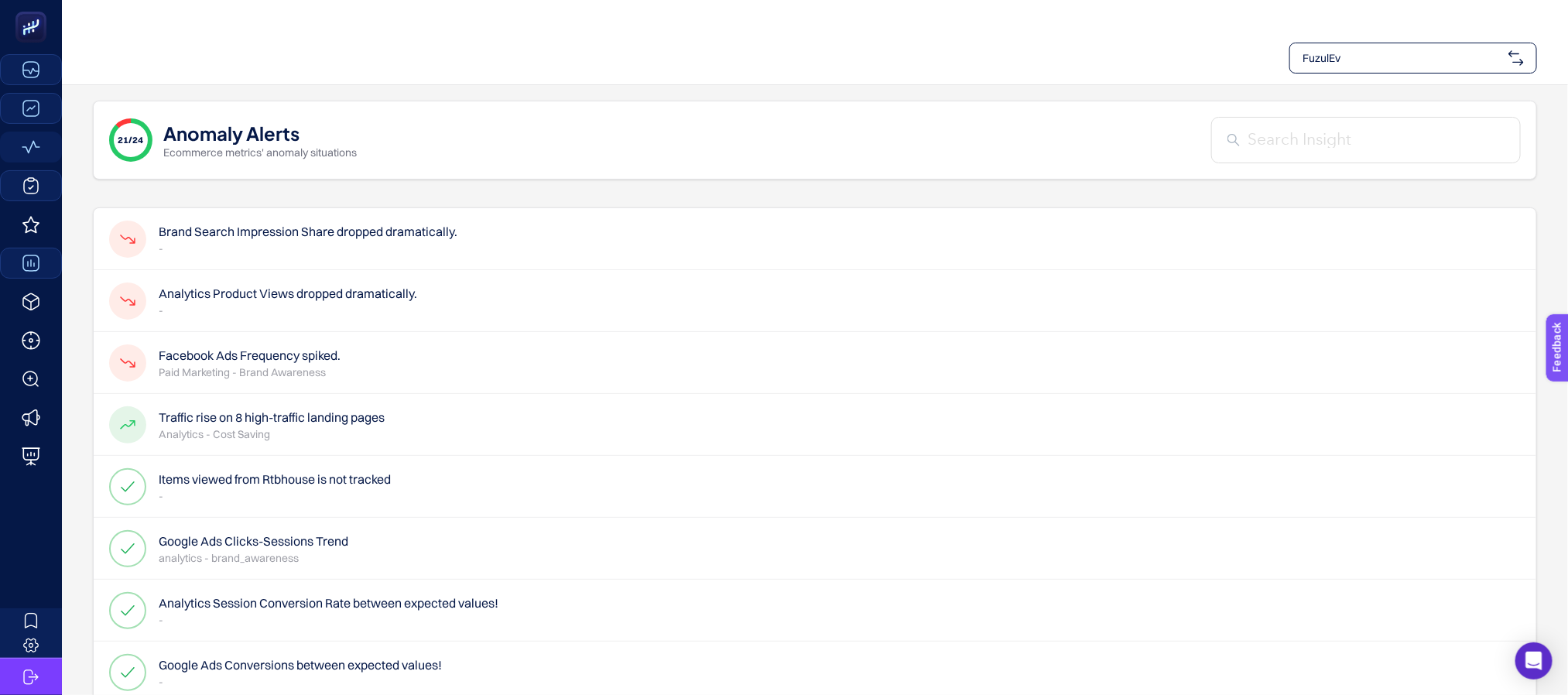
click at [321, 353] on h4 "Facebook Ads Frequency spiked." at bounding box center [249, 355] width 182 height 19
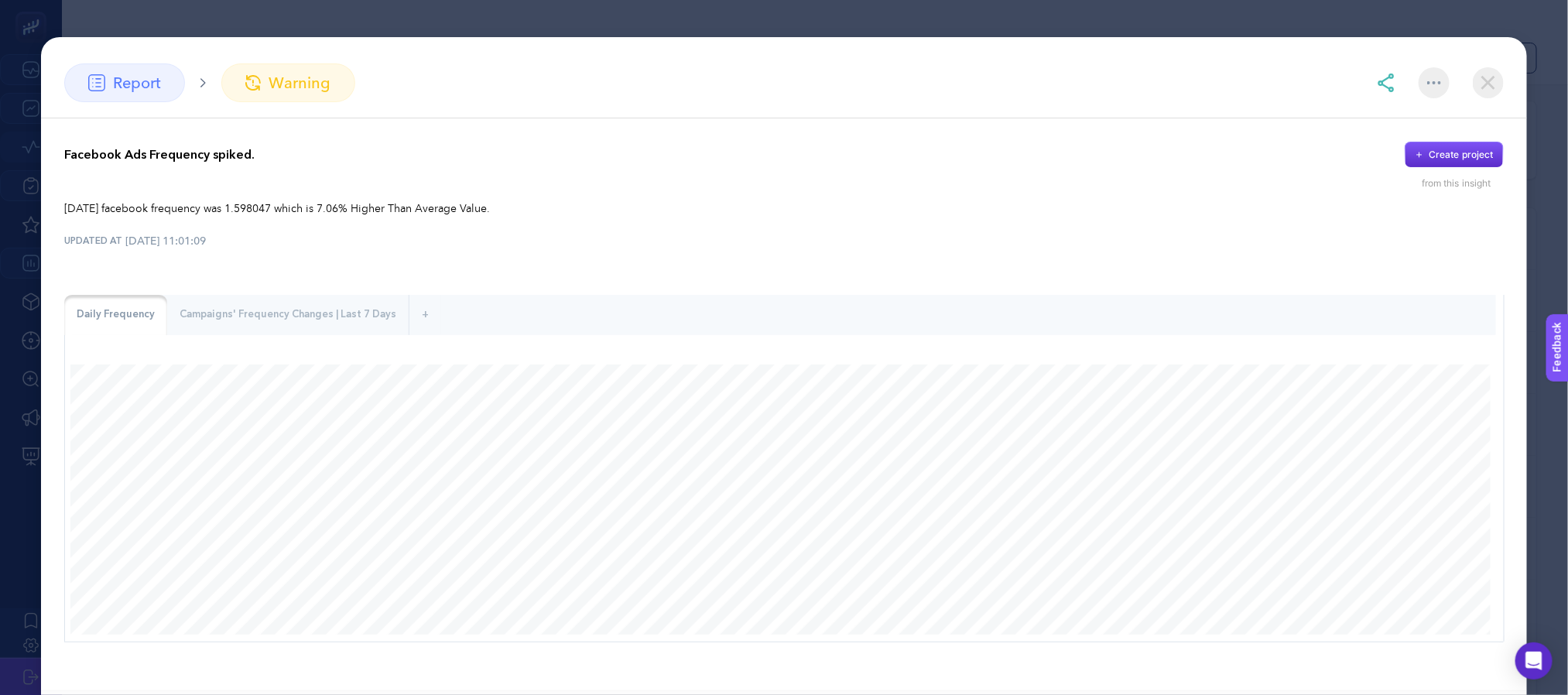
click at [1386, 81] on img at bounding box center [1386, 83] width 19 height 19
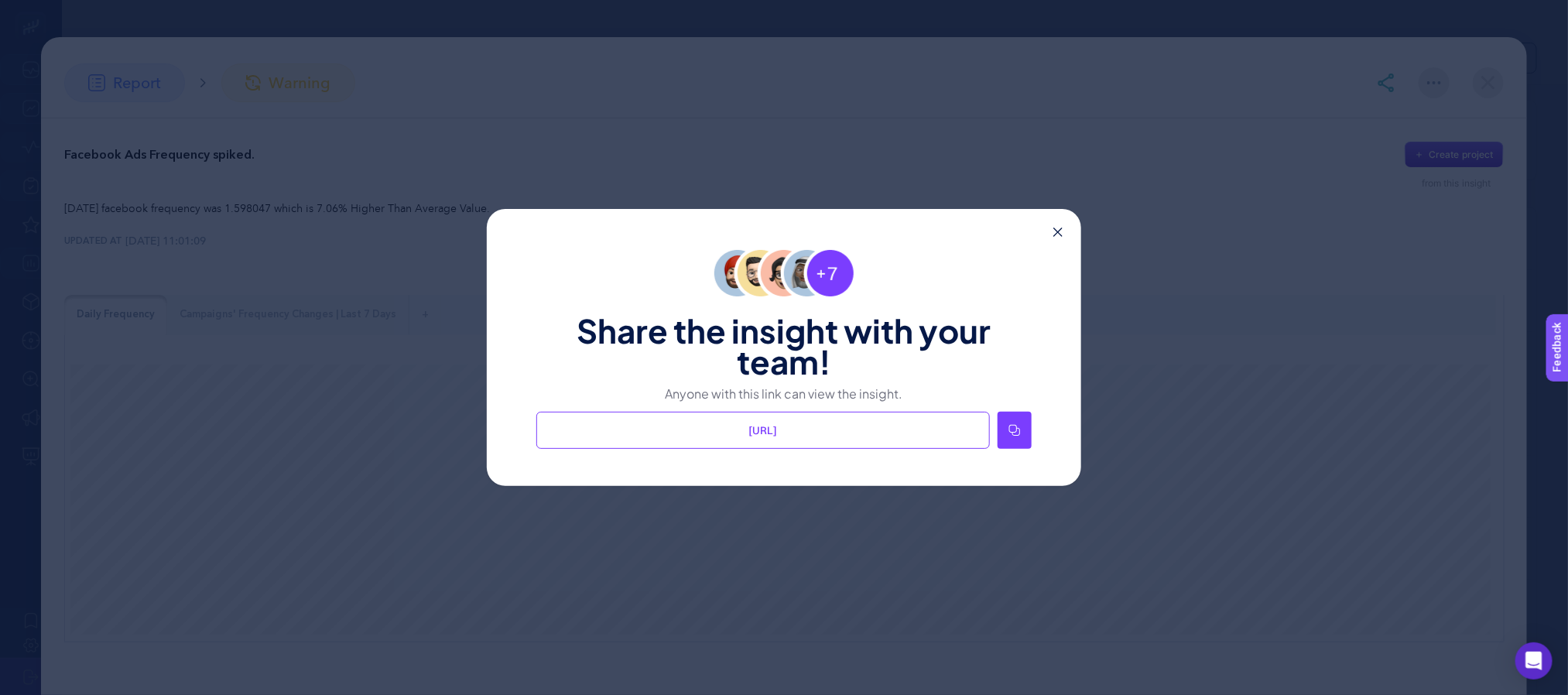
click at [780, 439] on div "[URL]" at bounding box center [762, 430] width 454 height 37
click at [778, 430] on span "[URL]" at bounding box center [763, 431] width 28 height 16
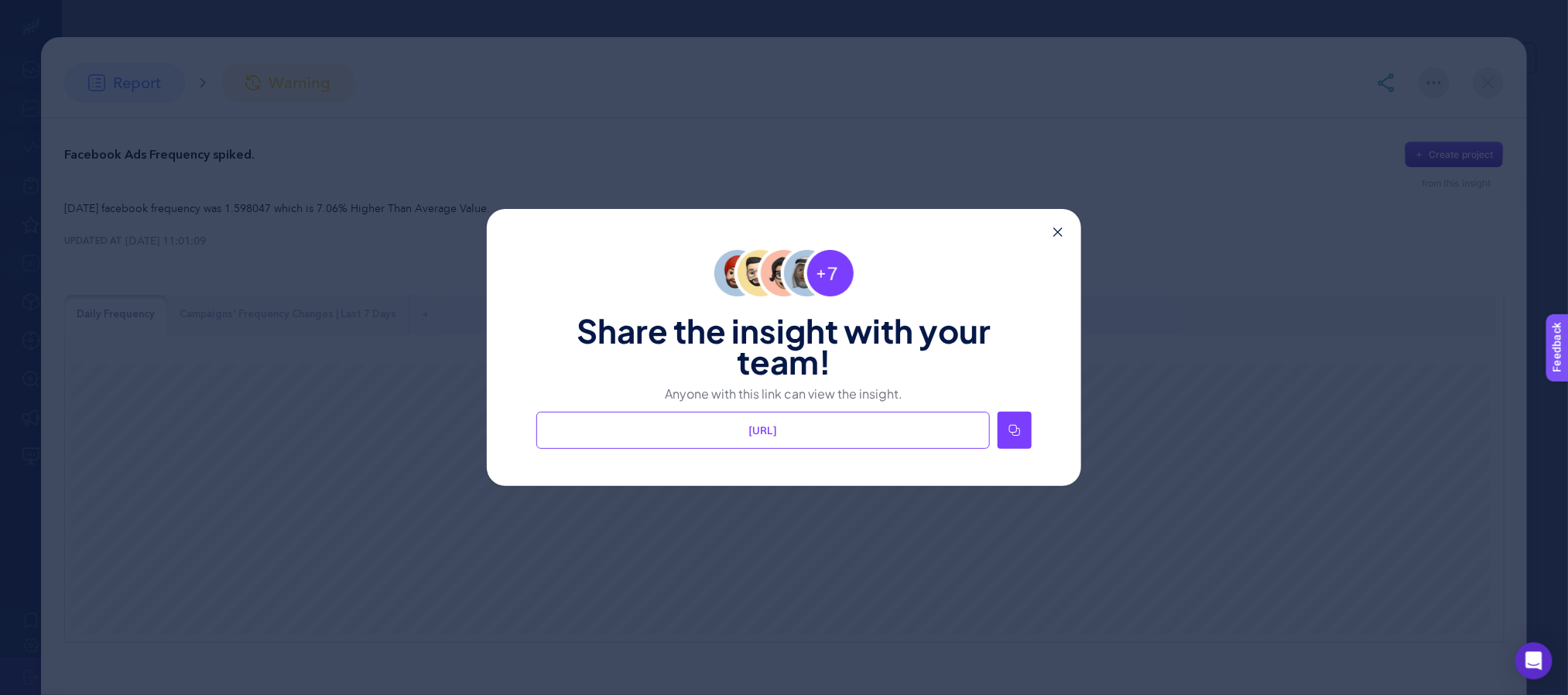
copy span "[URL]"
click at [1062, 233] on icon at bounding box center [1058, 232] width 9 height 9
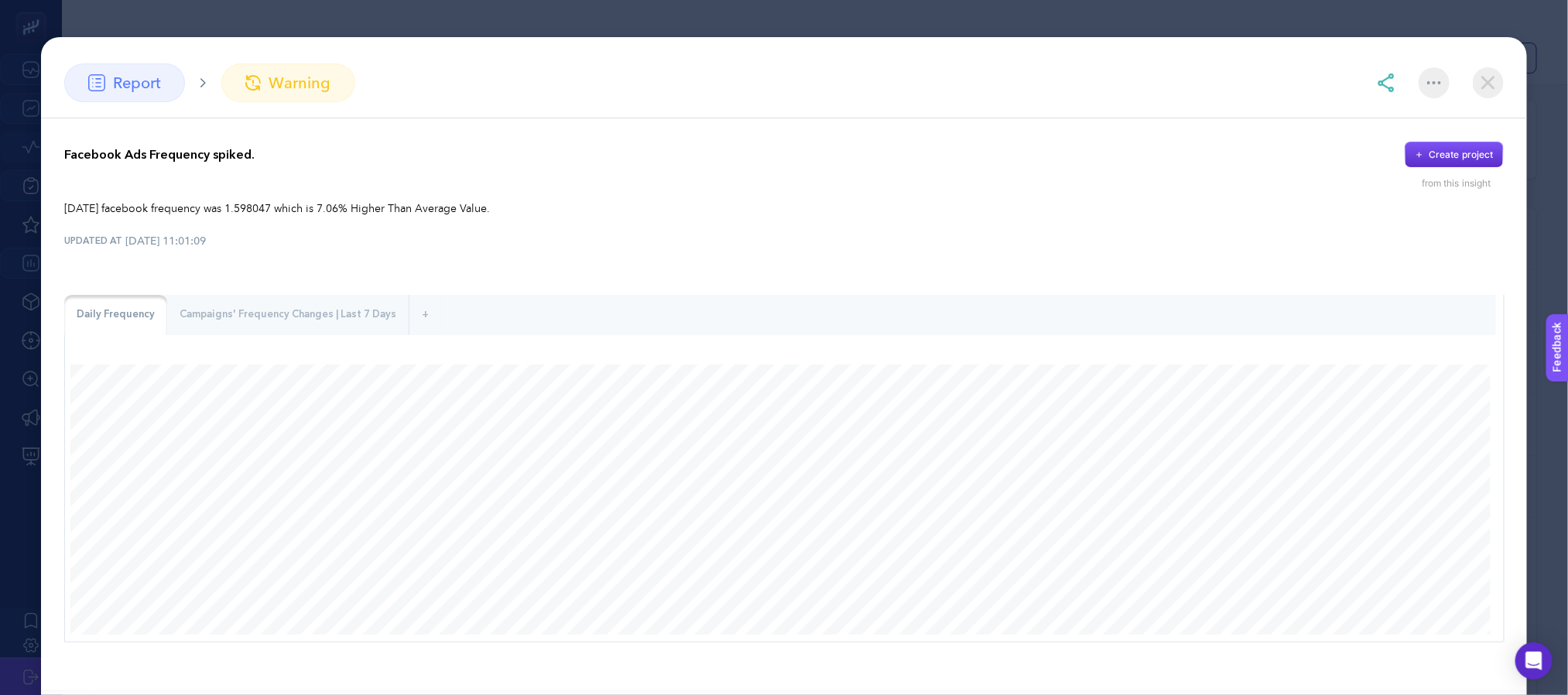
click at [1496, 77] on img at bounding box center [1488, 83] width 31 height 31
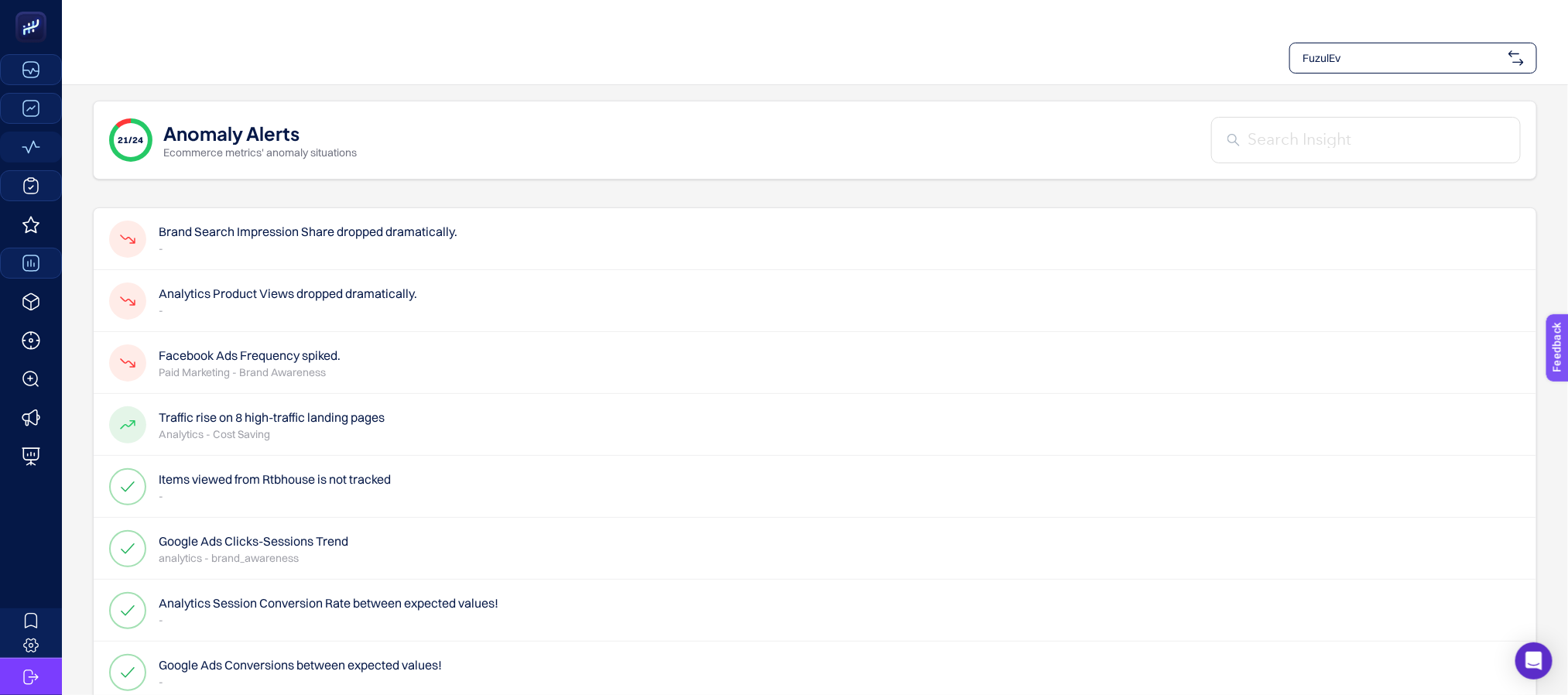
click at [329, 224] on h4 "Brand Search Impression Share dropped dramatically." at bounding box center [308, 232] width 299 height 19
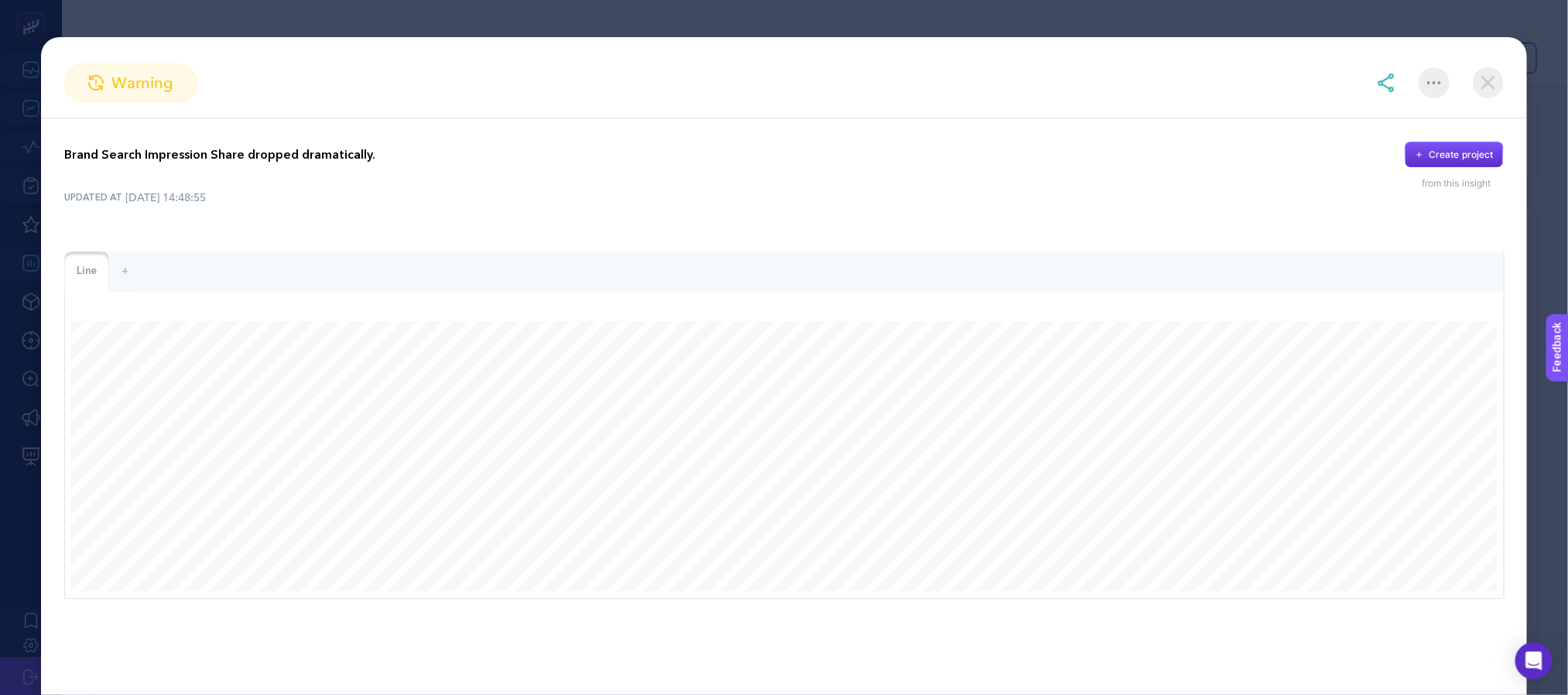
click at [1490, 77] on img at bounding box center [1488, 83] width 31 height 31
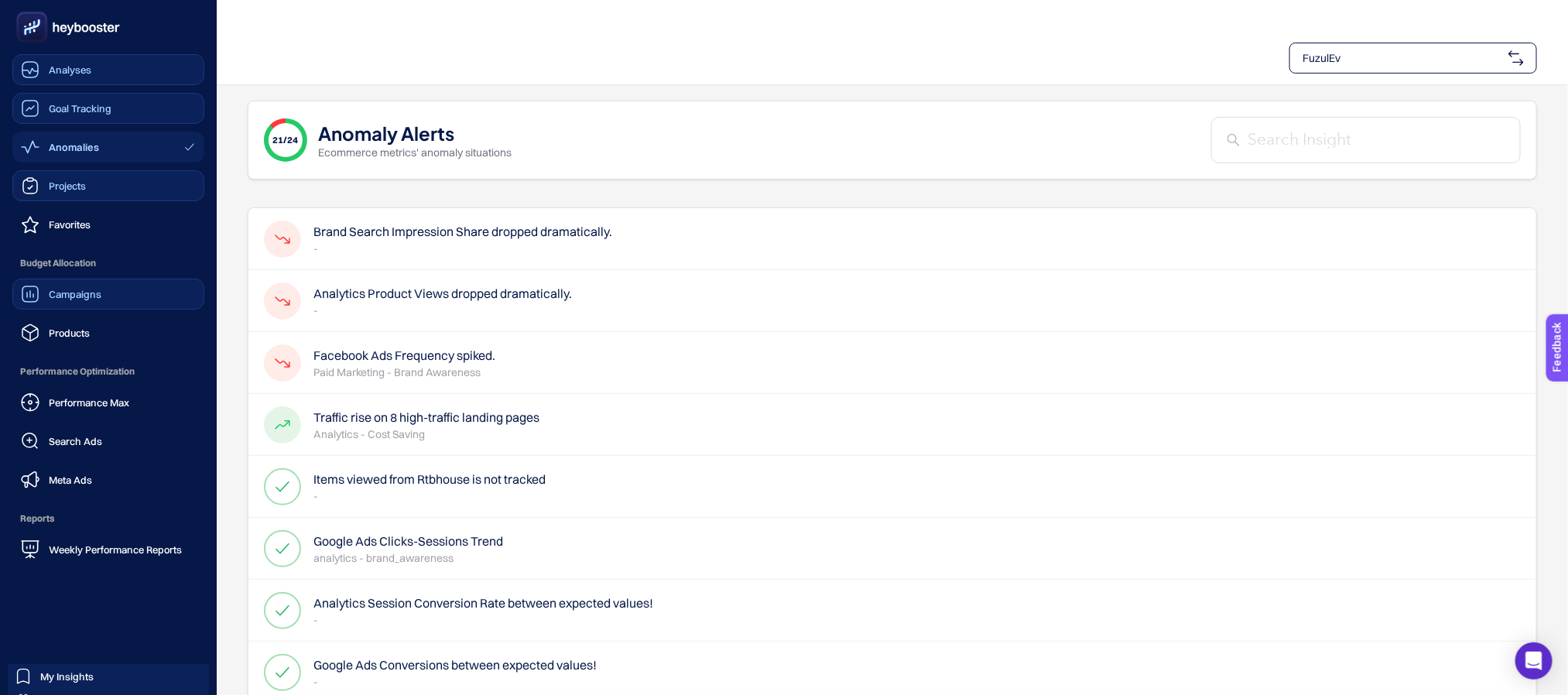
click at [65, 293] on span "Campaigns" at bounding box center [75, 294] width 53 height 13
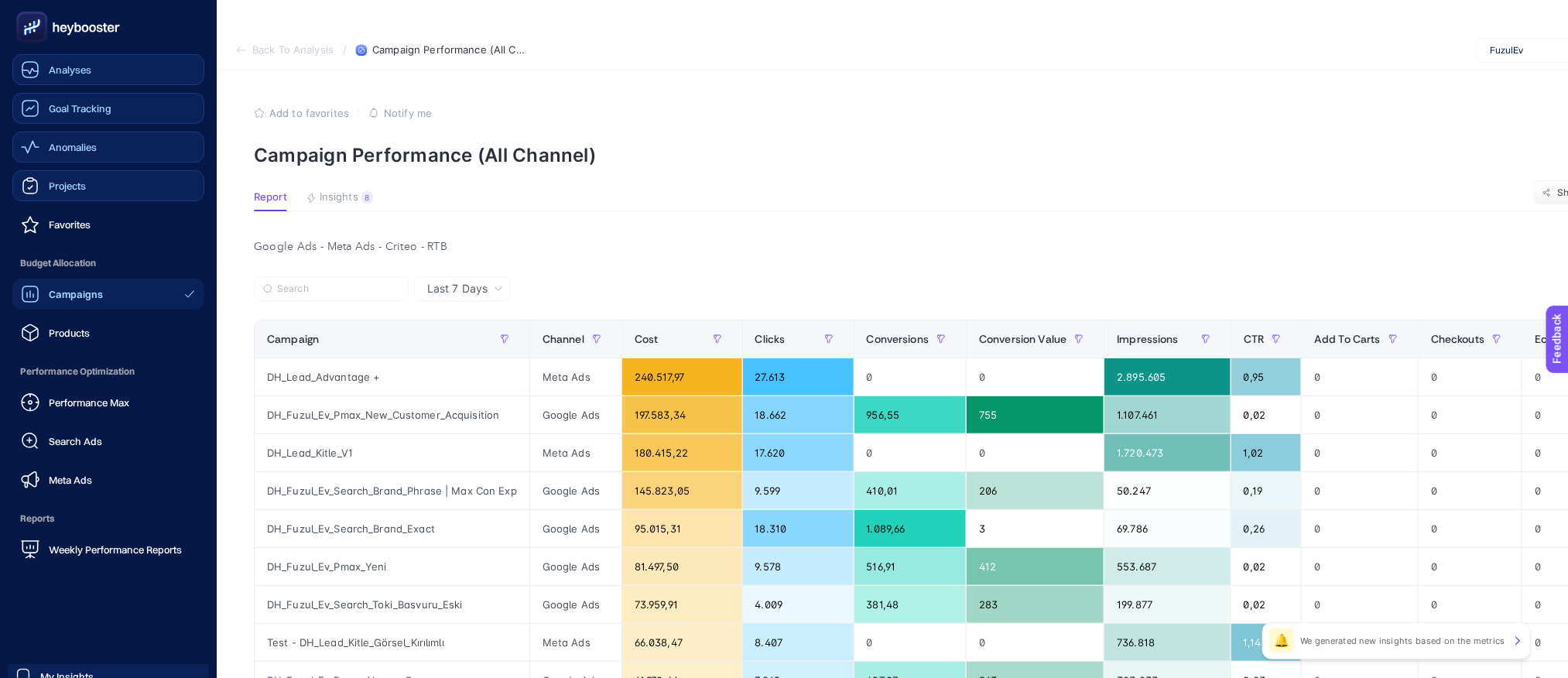
click at [71, 66] on span "Analyses" at bounding box center [70, 70] width 42 height 13
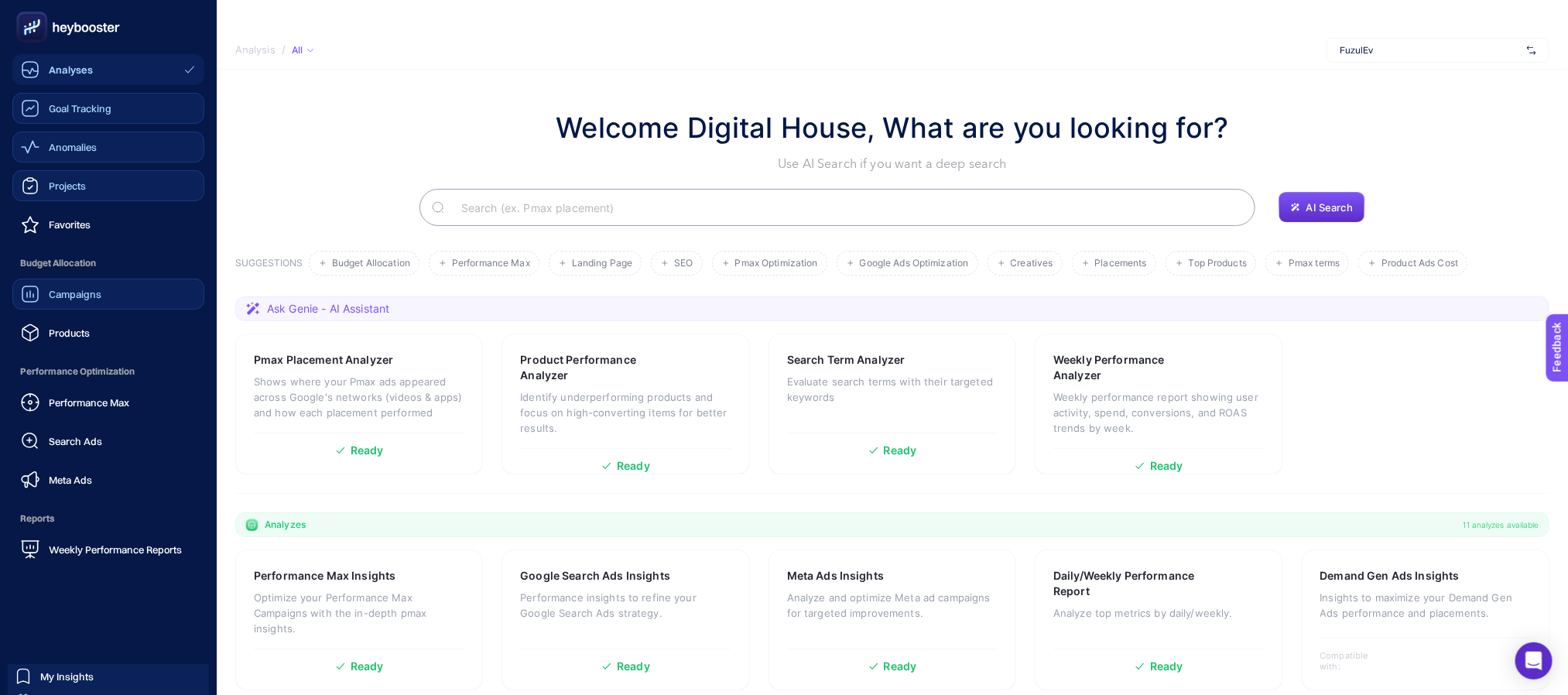
click at [22, 99] on icon at bounding box center [31, 108] width 19 height 19
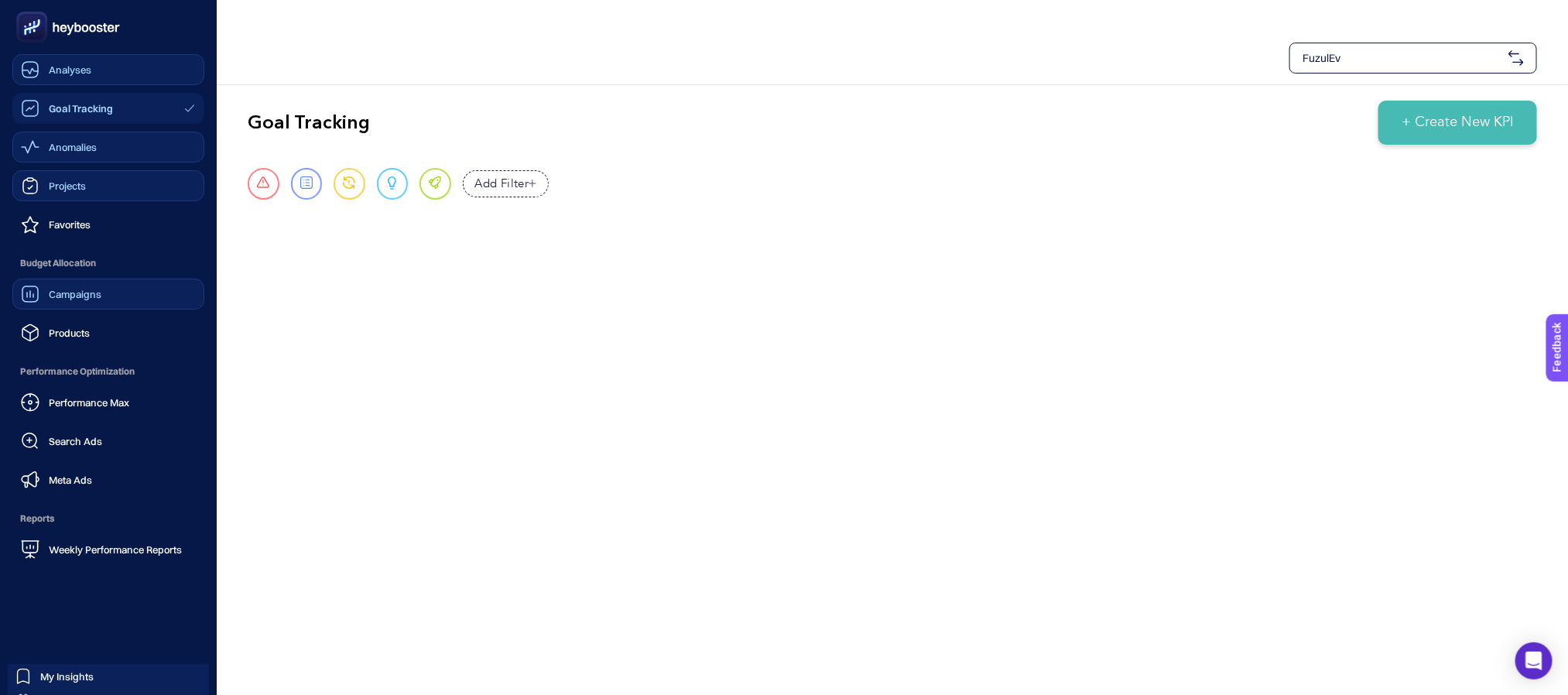
click at [83, 58] on link "Analyses" at bounding box center [108, 69] width 192 height 31
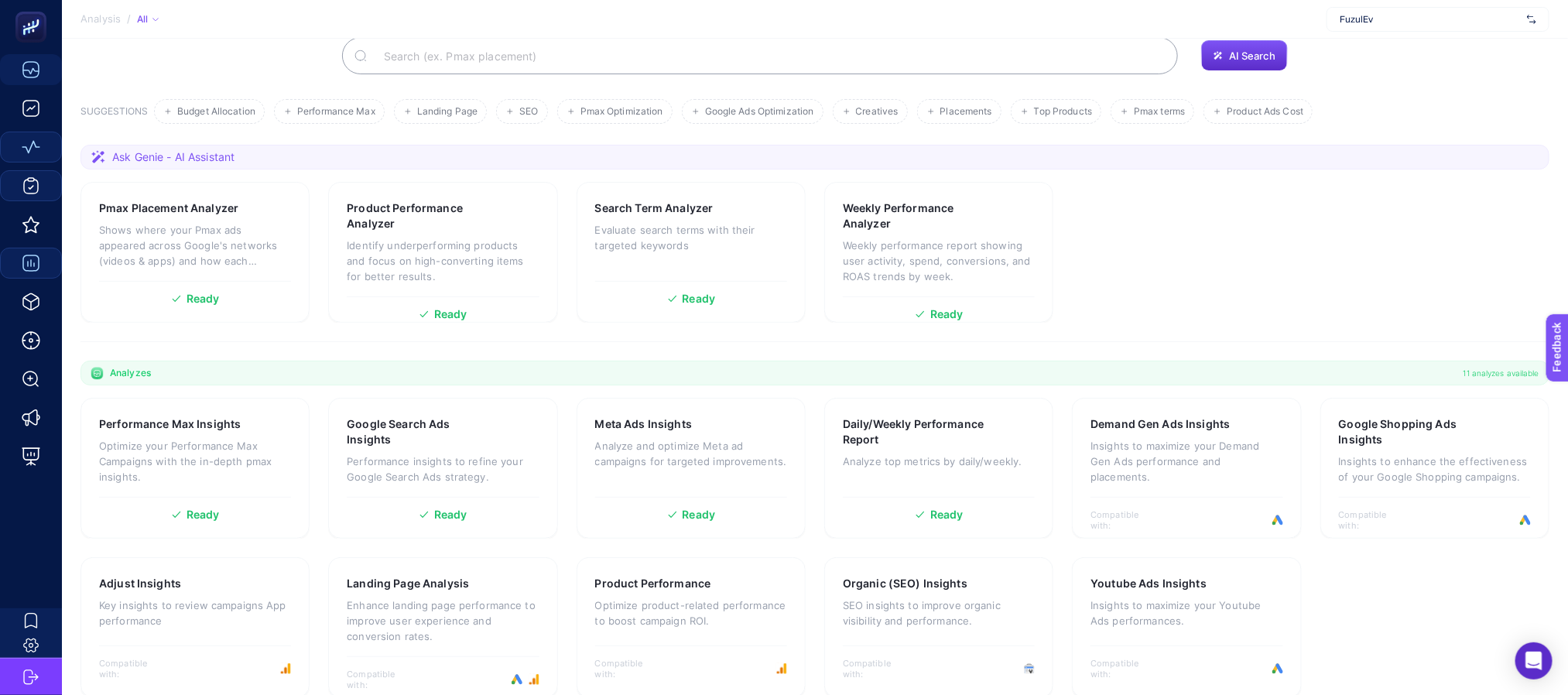
scroll to position [173, 0]
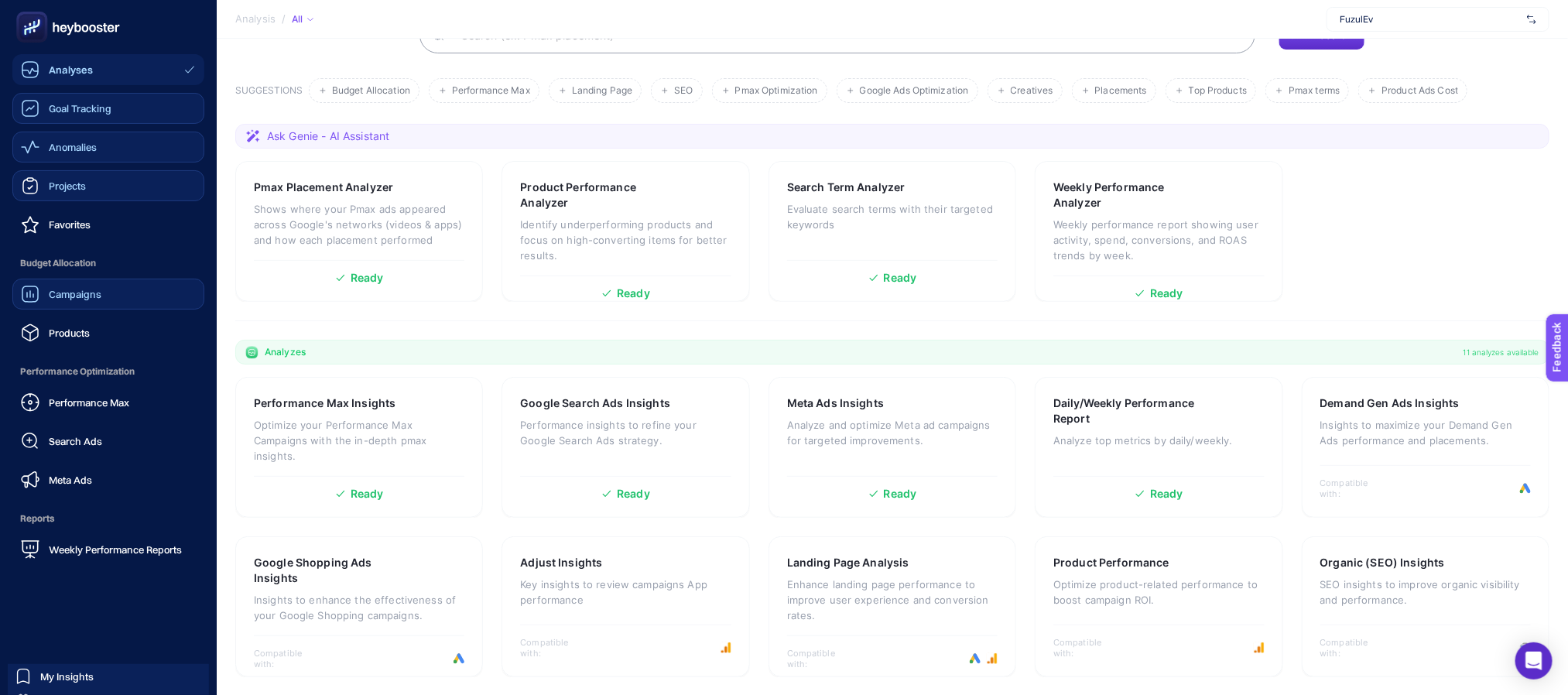
click at [37, 112] on icon at bounding box center [31, 108] width 19 height 19
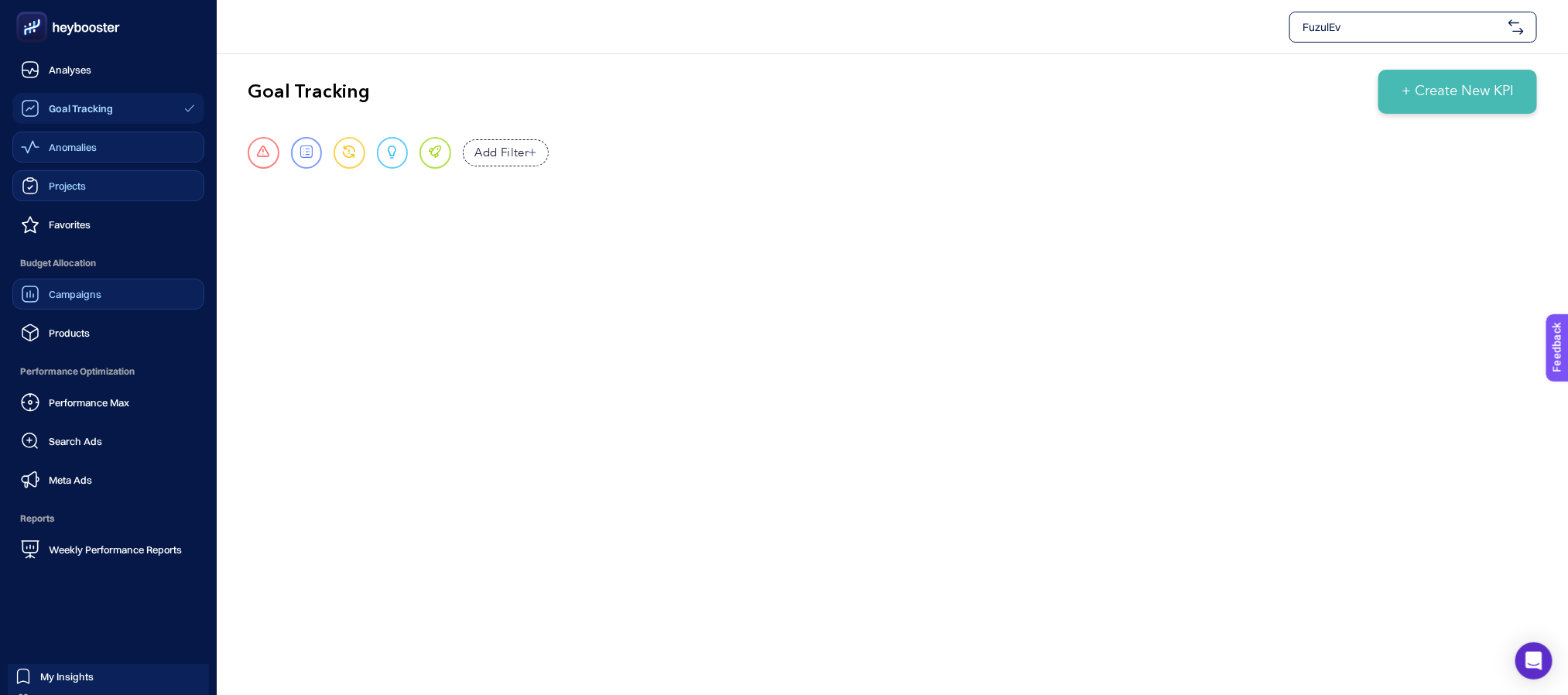
click at [79, 149] on span "Anomalies" at bounding box center [72, 147] width 48 height 13
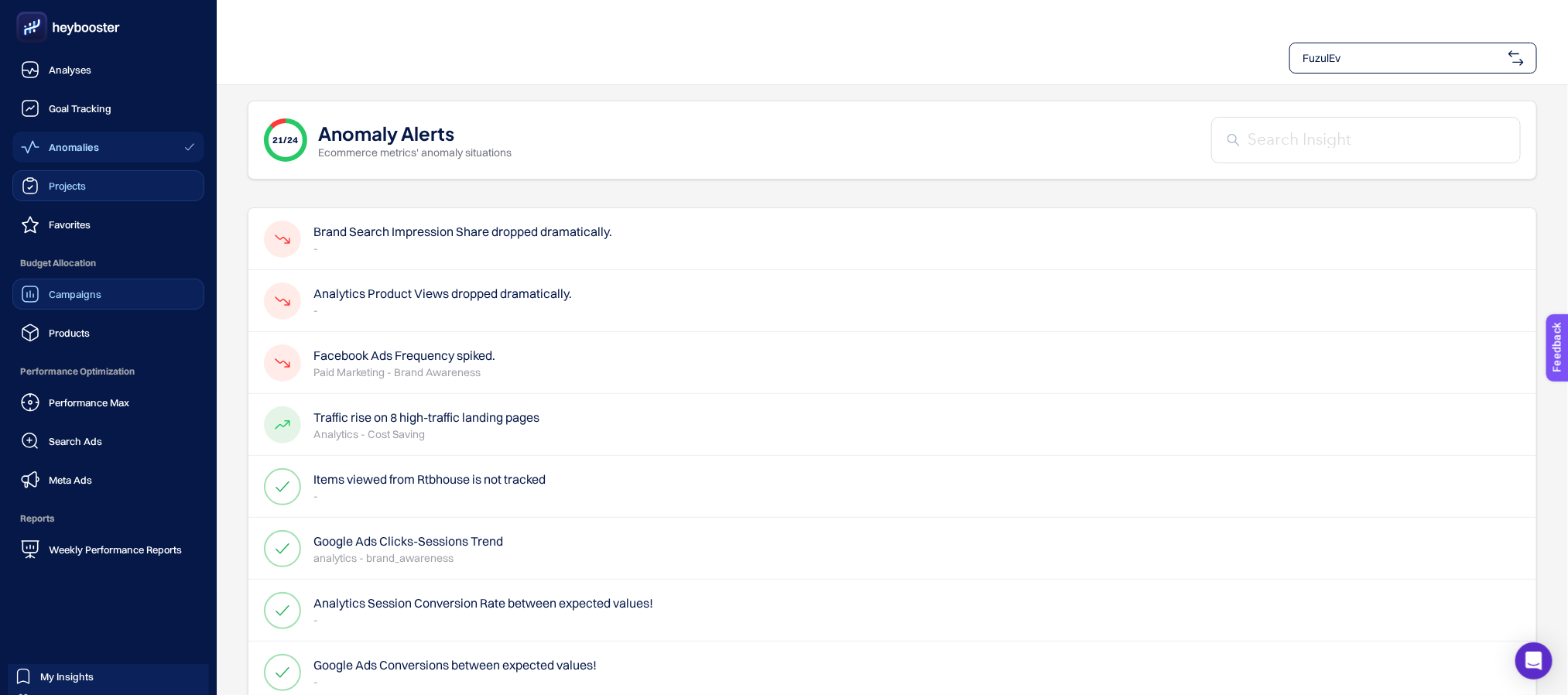
click at [32, 73] on icon at bounding box center [31, 70] width 19 height 19
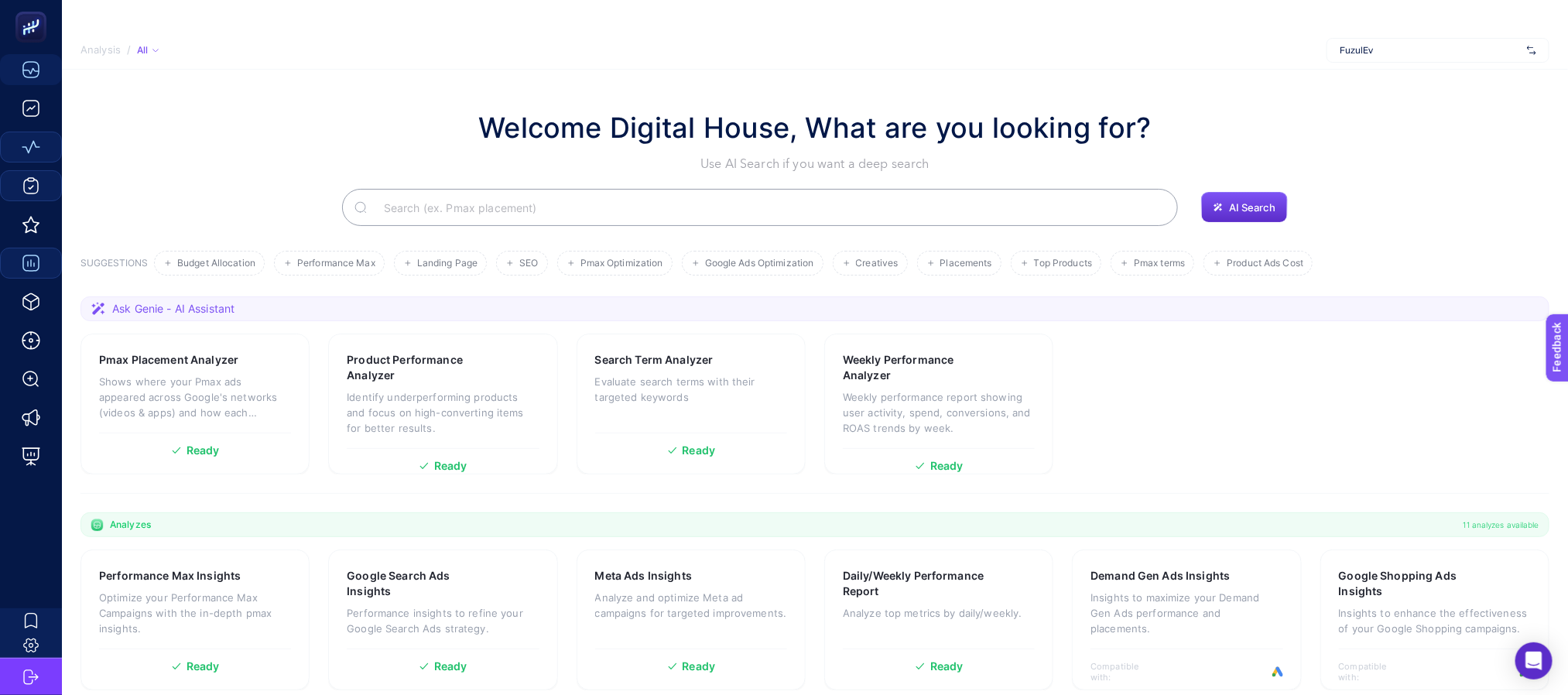
click at [551, 205] on input "Search" at bounding box center [769, 207] width 794 height 43
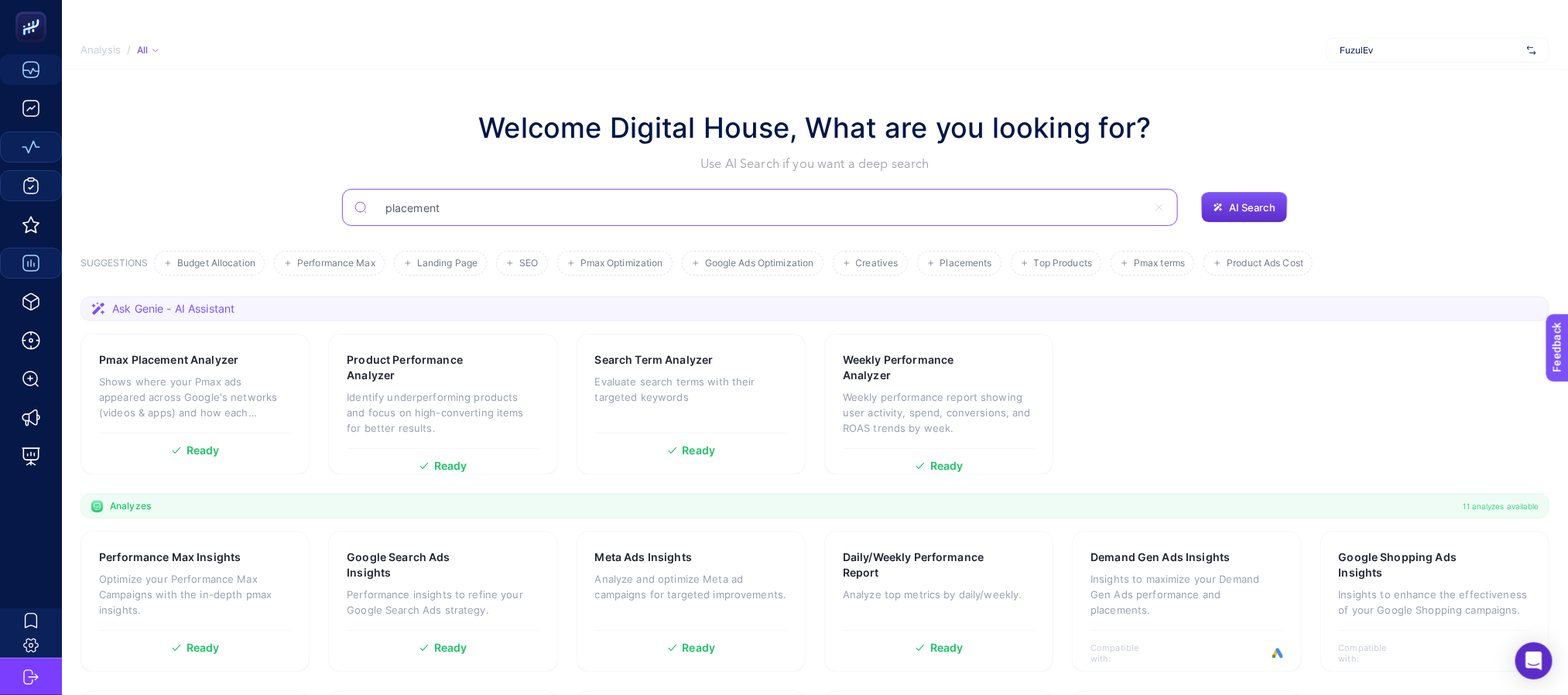
type input "placement"
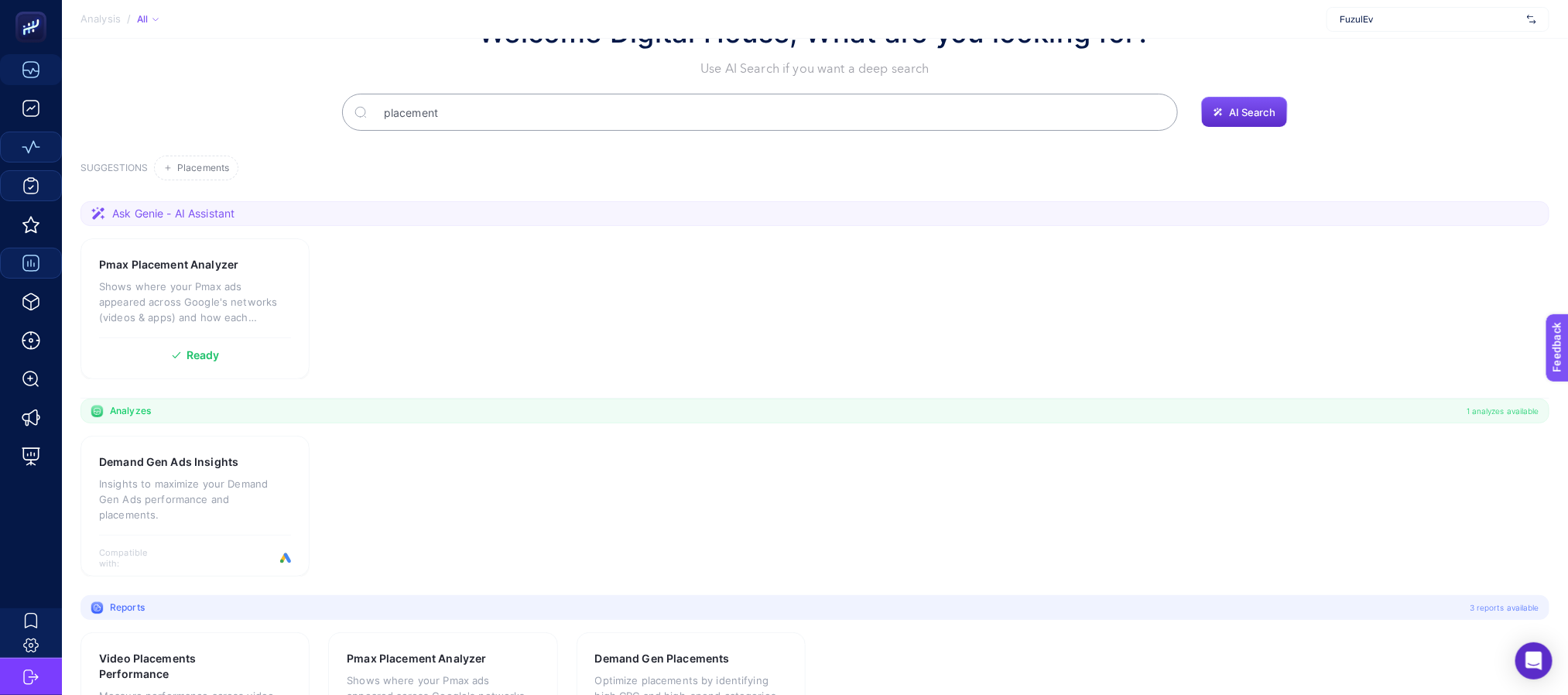
scroll to position [191, 0]
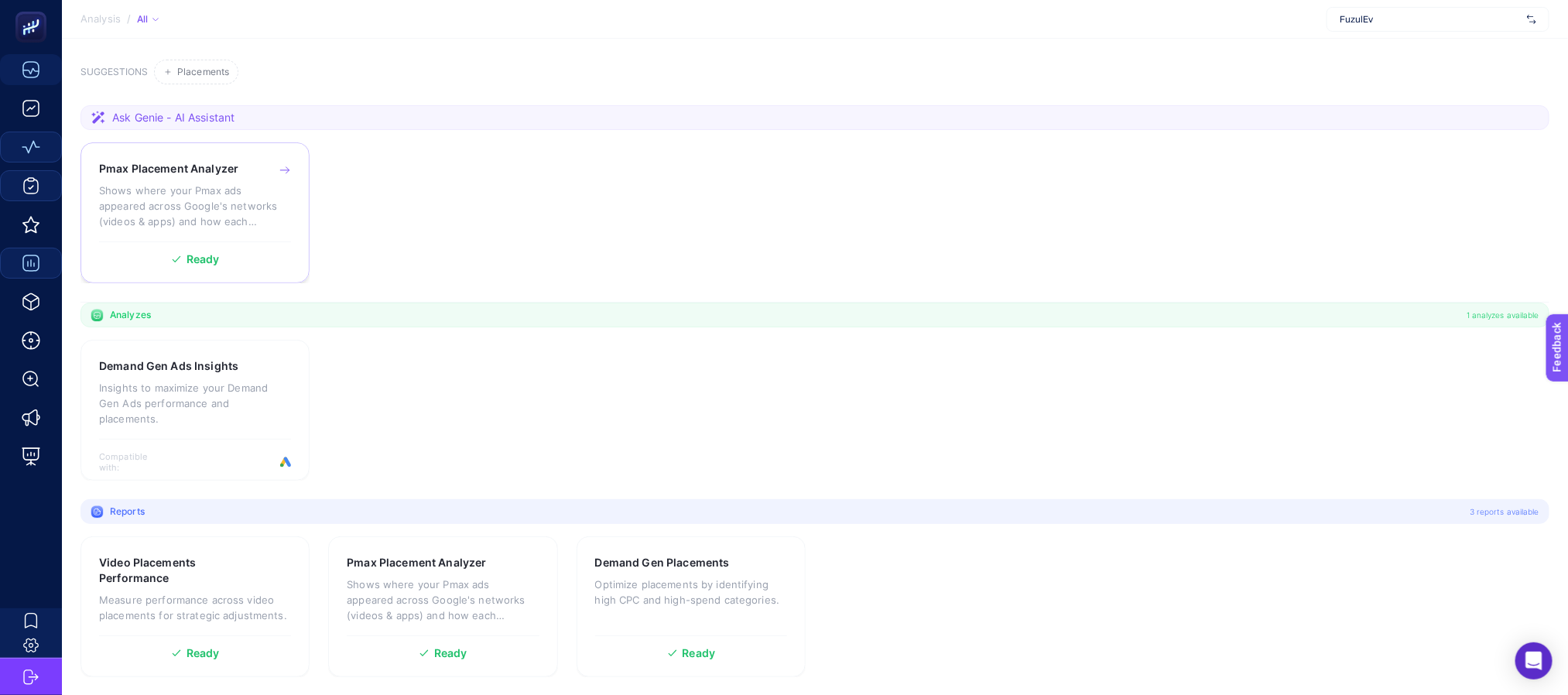
click at [284, 209] on p "Shows where your Pmax ads appeared across Google's networks (videos & apps) and…" at bounding box center [195, 205] width 192 height 46
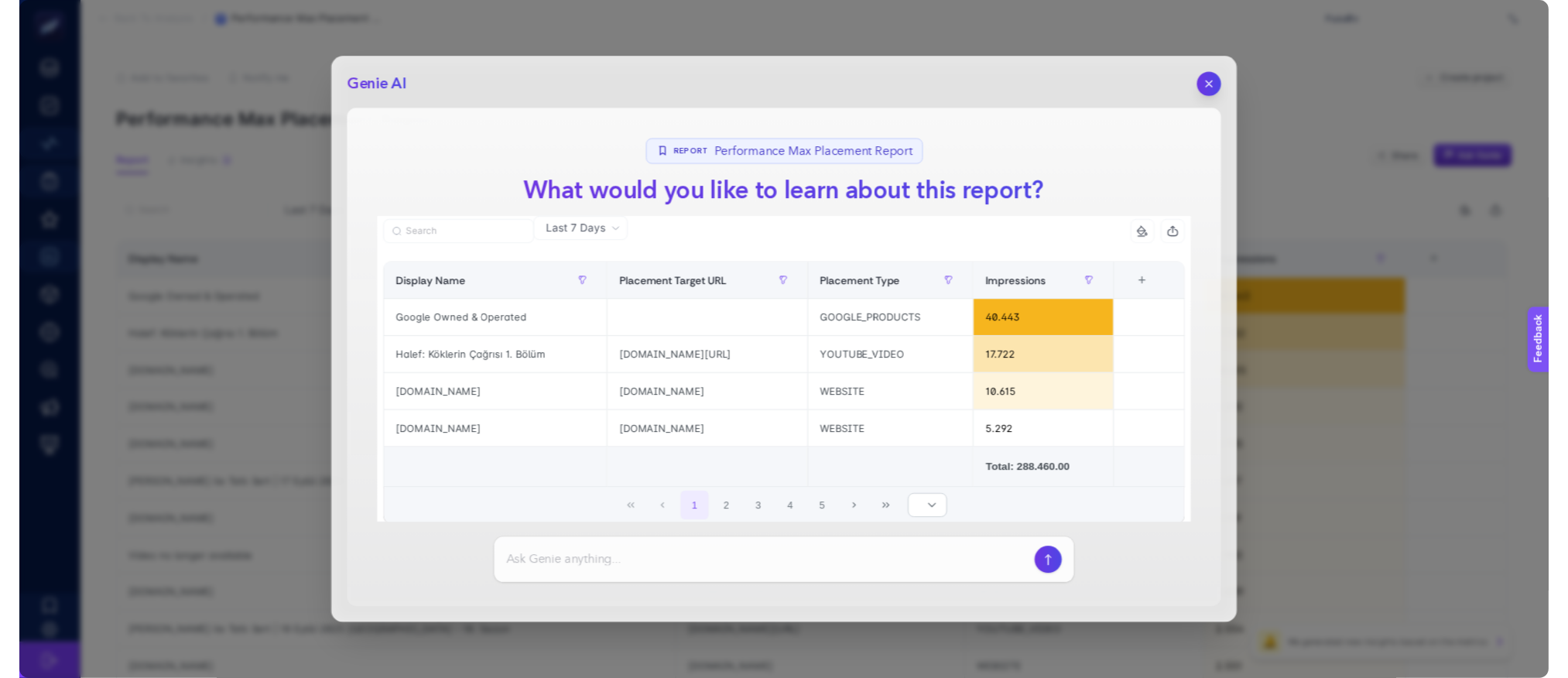
scroll to position [191, 0]
